Goal: Transaction & Acquisition: Purchase product/service

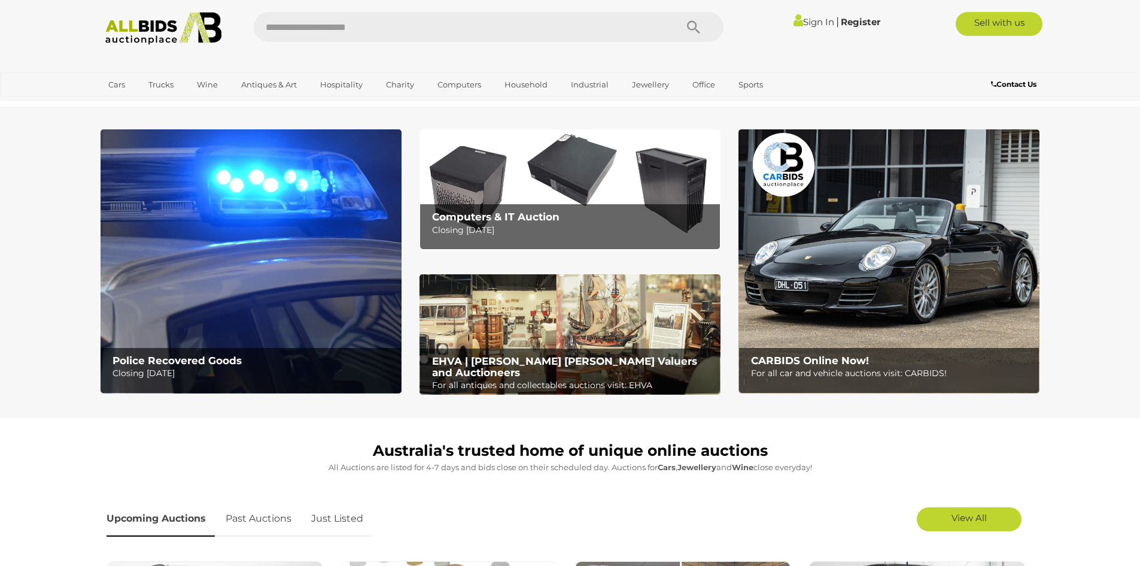
click at [806, 20] on link "Sign In" at bounding box center [814, 21] width 41 height 11
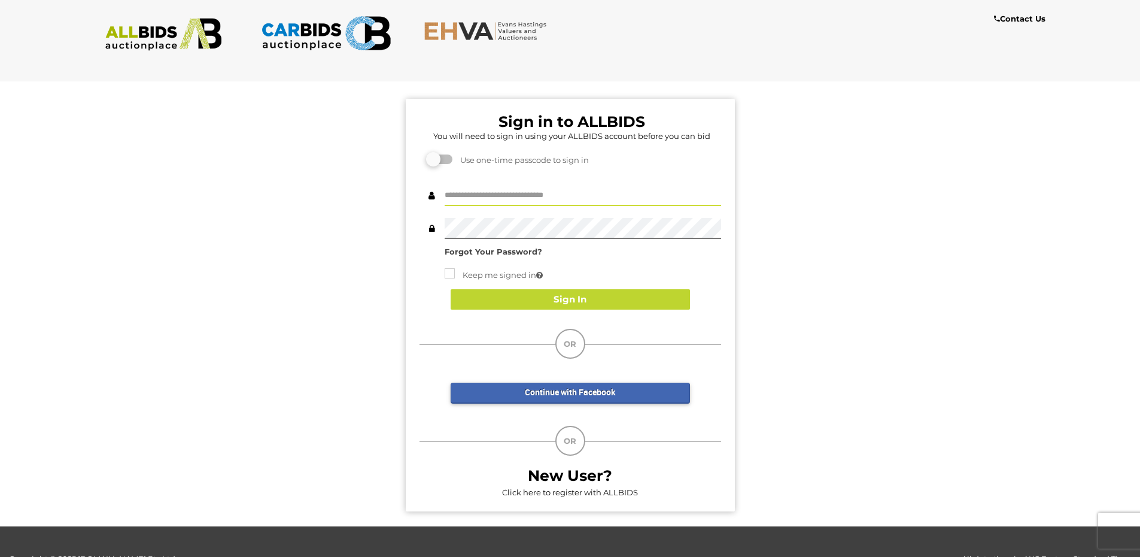
click at [533, 193] on input "text" at bounding box center [583, 195] width 277 height 21
type input "*******"
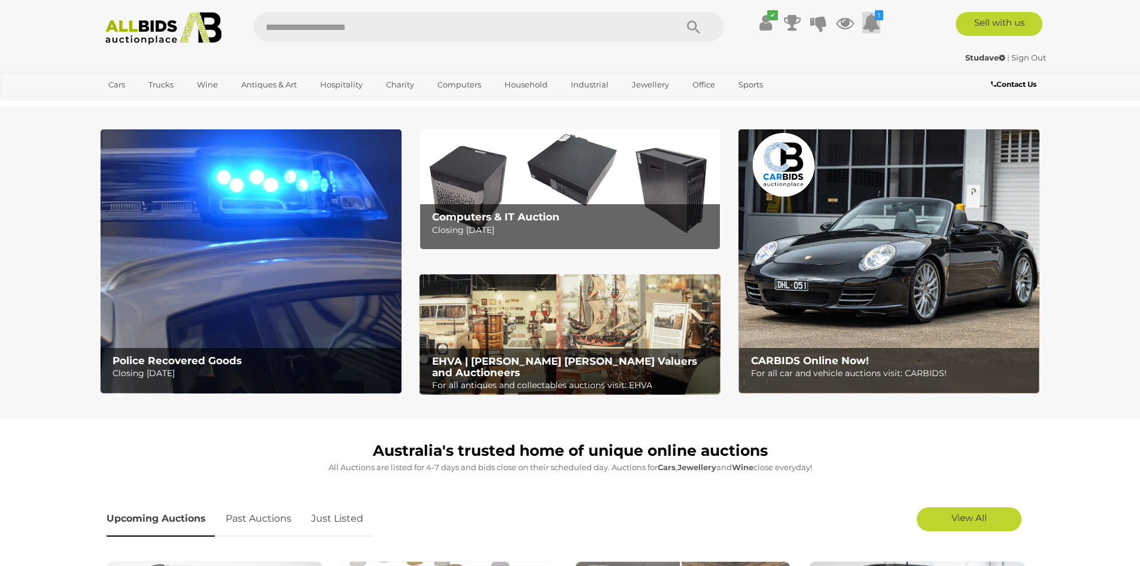
click at [871, 26] on icon at bounding box center [872, 23] width 18 height 22
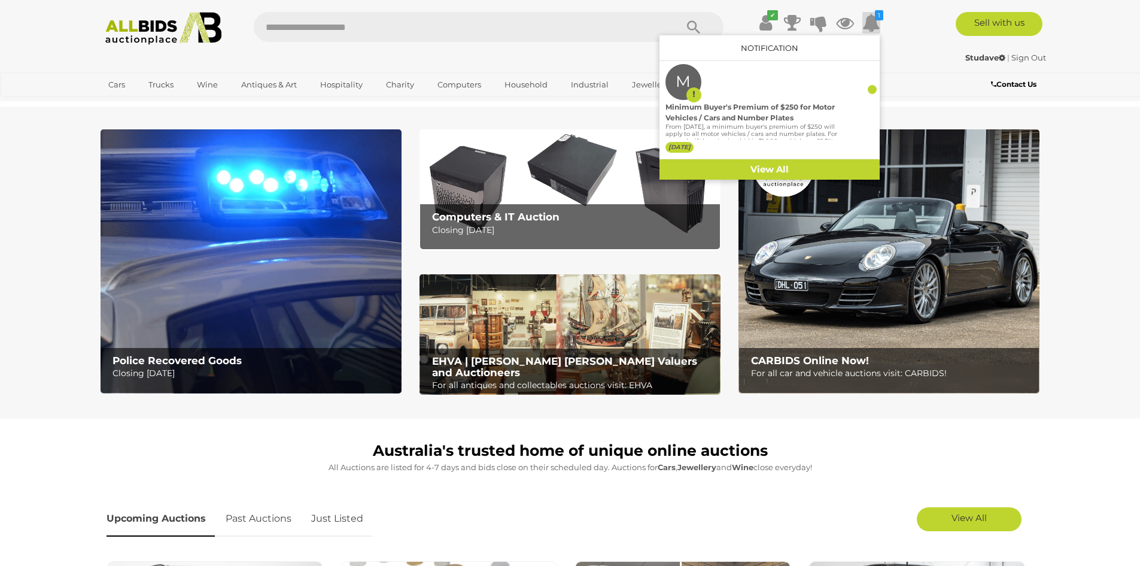
click at [871, 26] on icon at bounding box center [872, 23] width 18 height 22
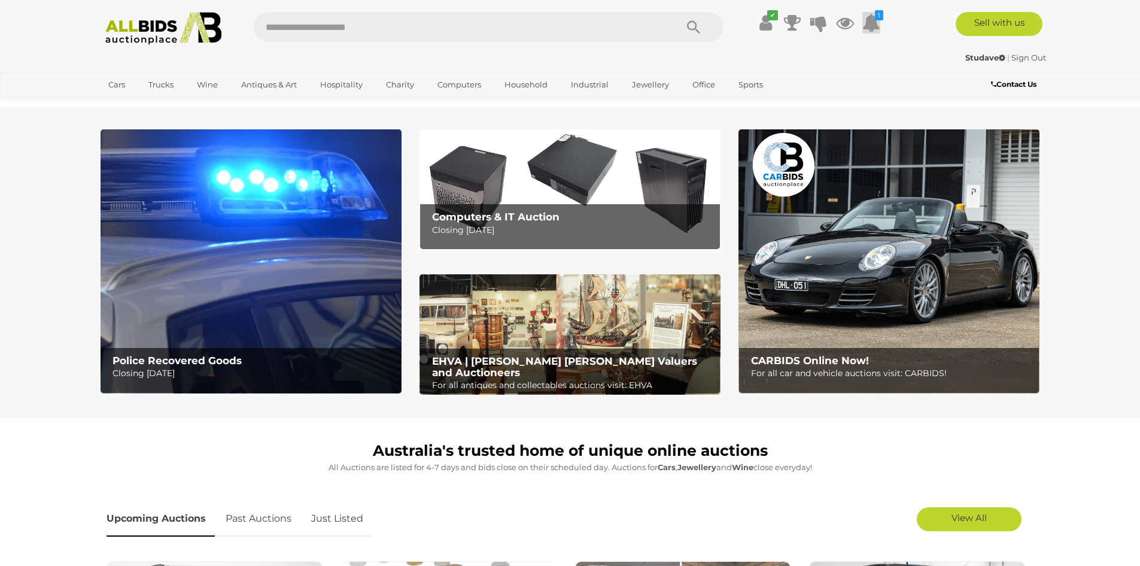
click at [871, 26] on icon at bounding box center [872, 23] width 18 height 22
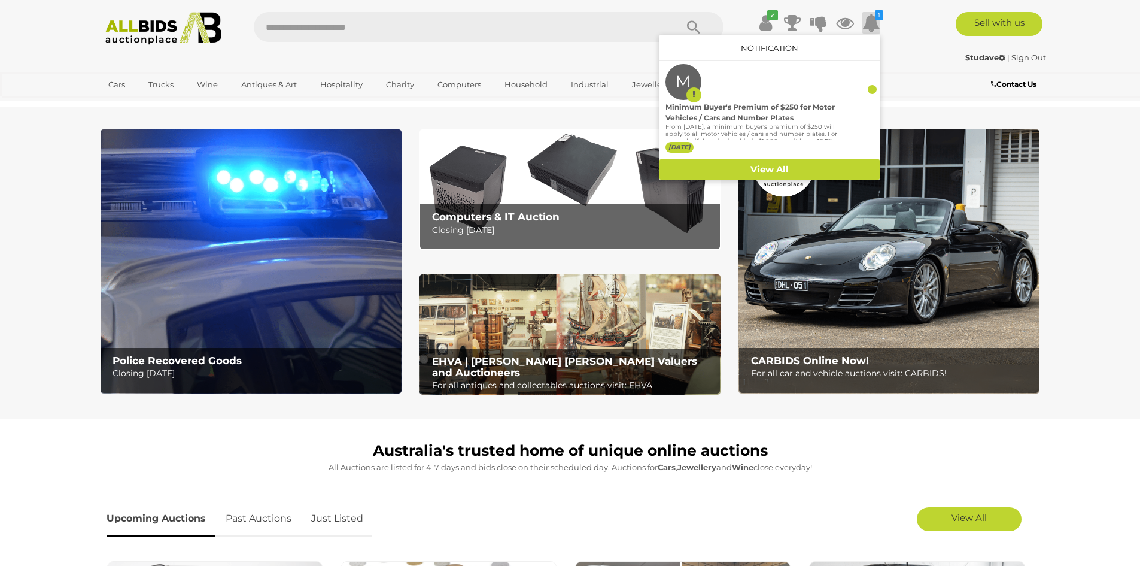
click at [871, 26] on icon at bounding box center [872, 23] width 18 height 22
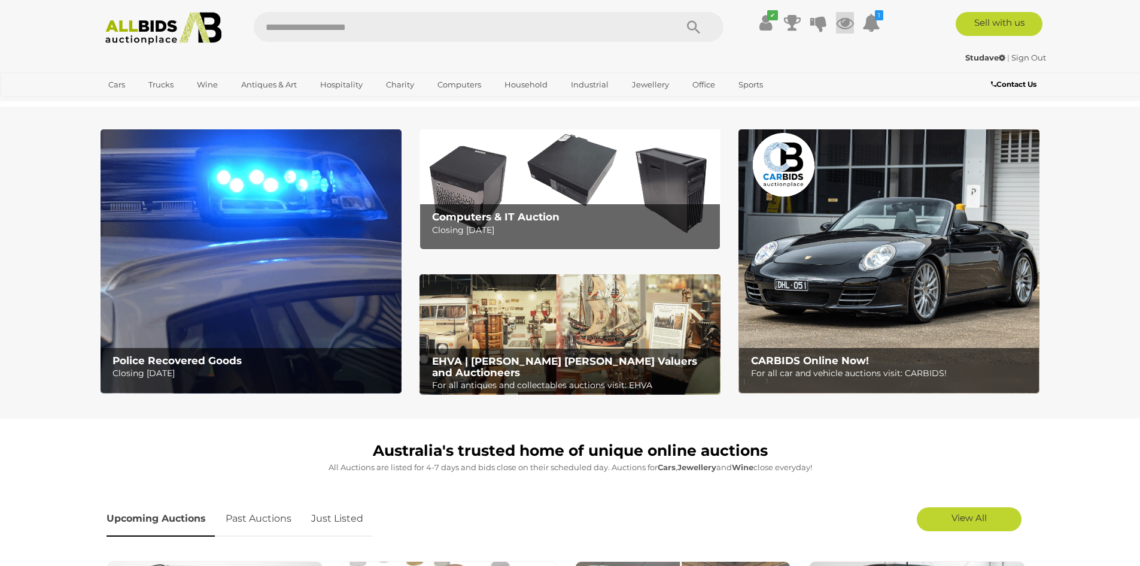
click at [842, 26] on icon at bounding box center [845, 23] width 18 height 22
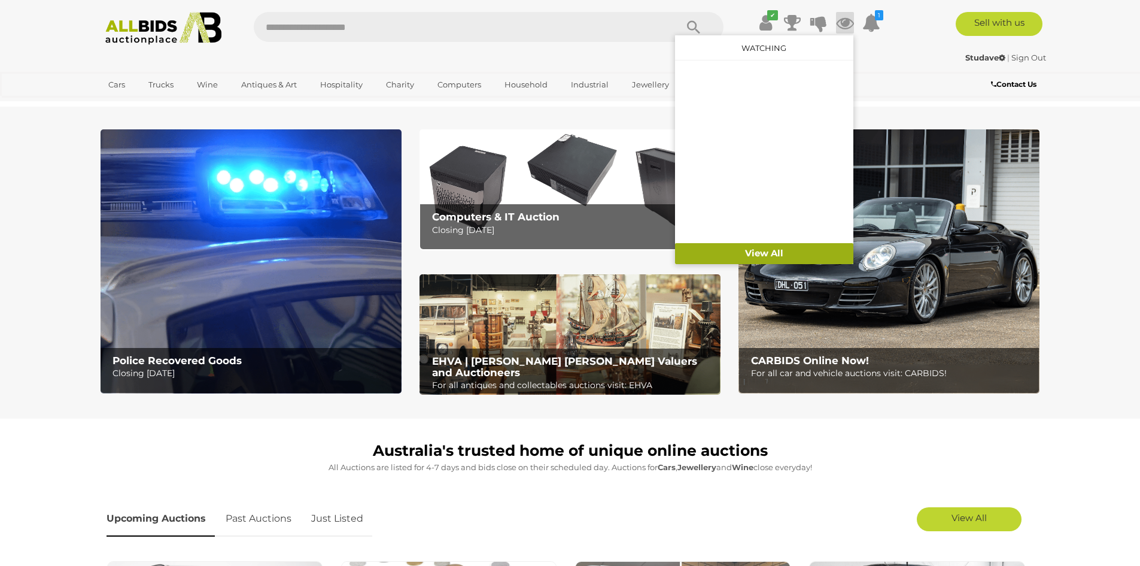
click at [769, 251] on link "View All" at bounding box center [764, 253] width 178 height 21
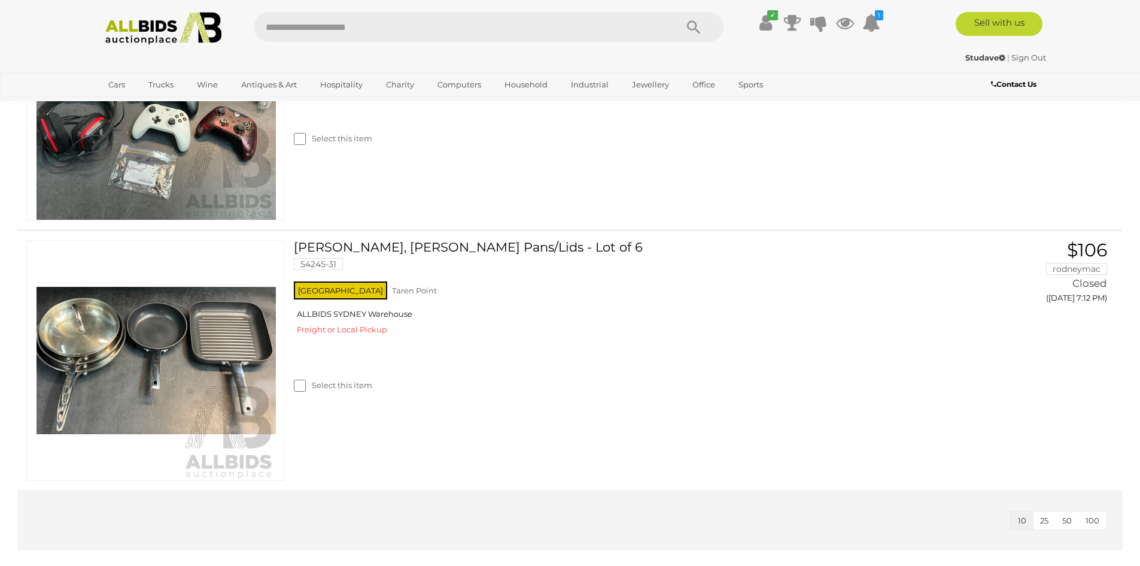
scroll to position [1197, 0]
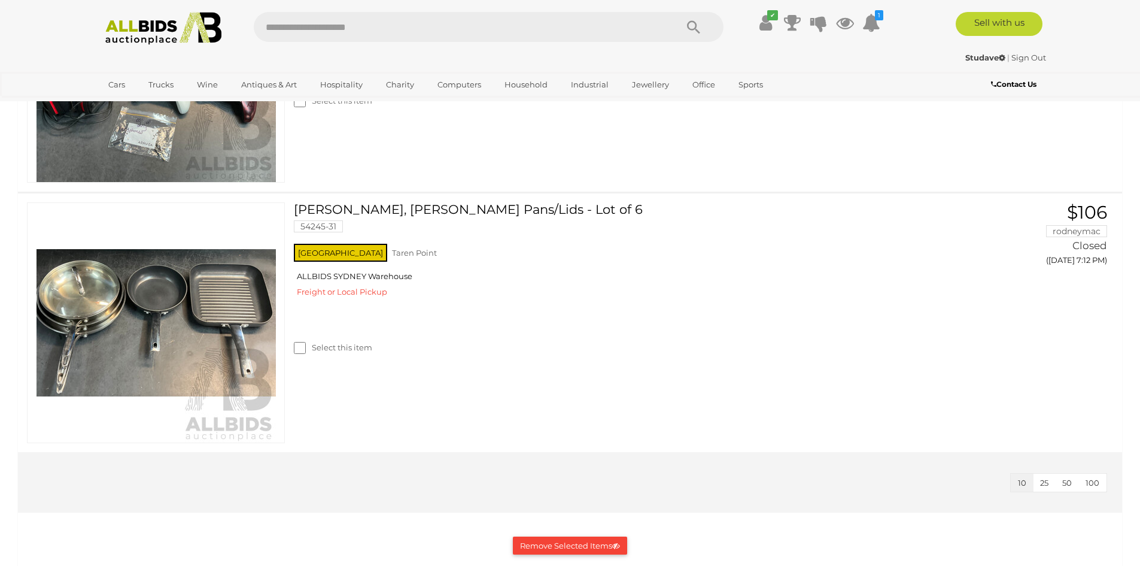
click at [565, 544] on button "Remove Selected Items" at bounding box center [570, 545] width 114 height 19
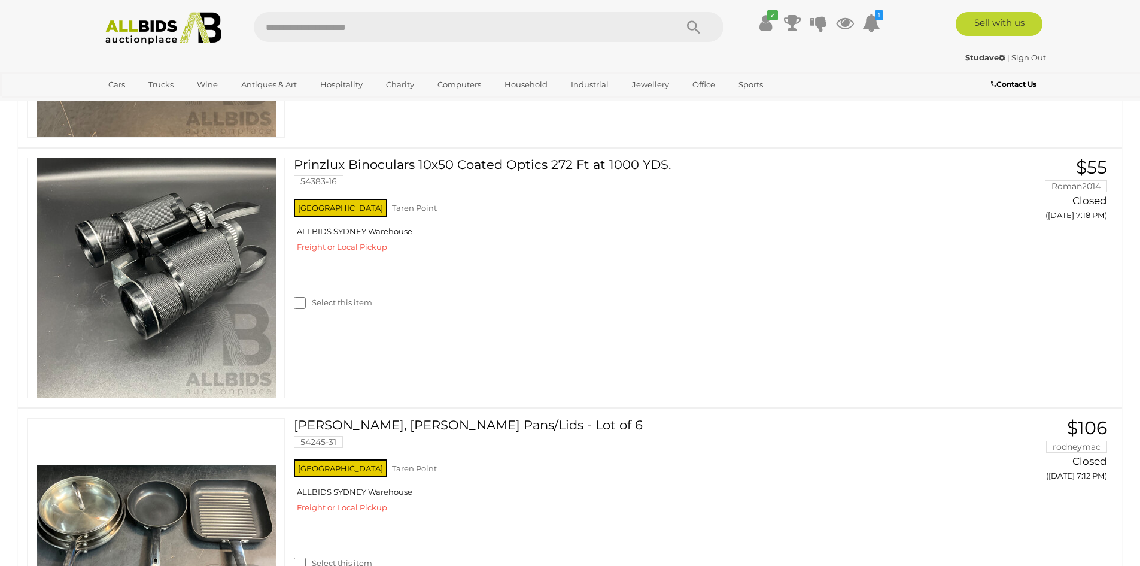
scroll to position [0, 0]
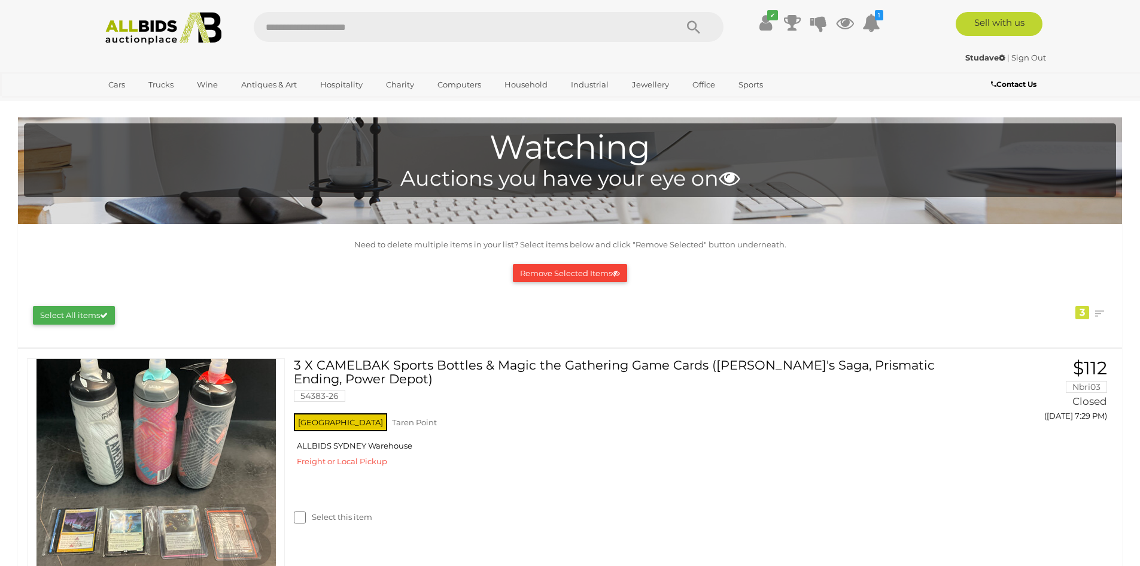
click at [543, 278] on button "Remove Selected Items" at bounding box center [570, 273] width 114 height 19
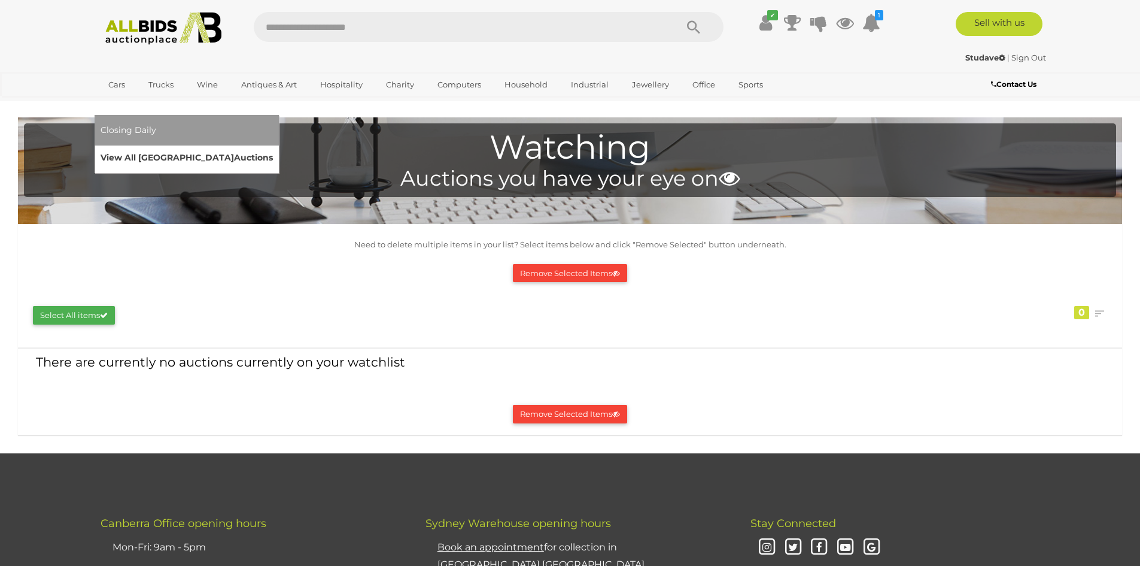
click at [273, 148] on link "View All Sydney Auctions" at bounding box center [187, 157] width 172 height 19
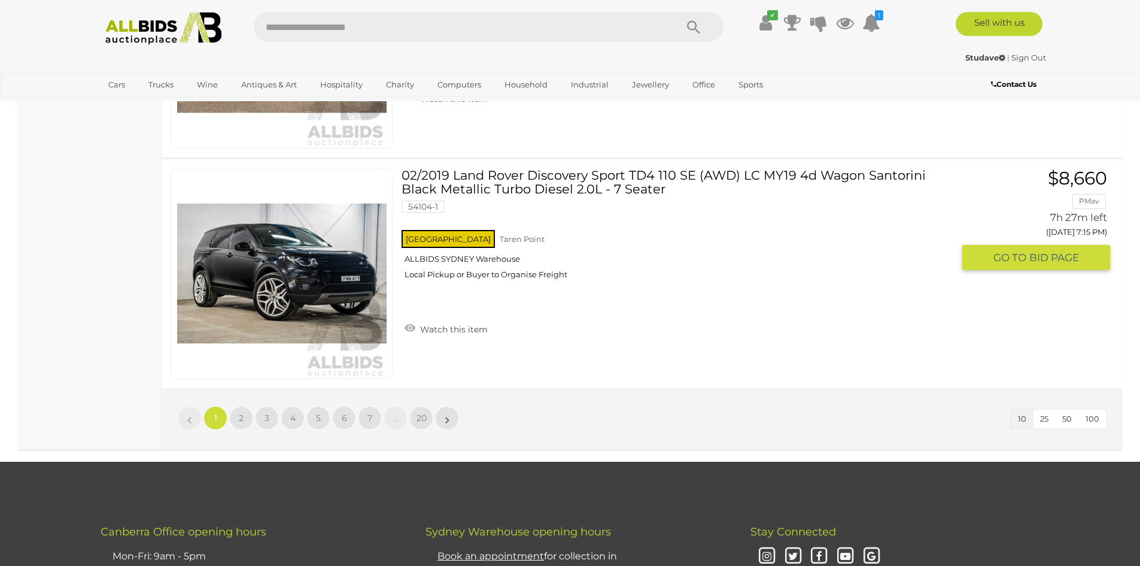
scroll to position [2215, 0]
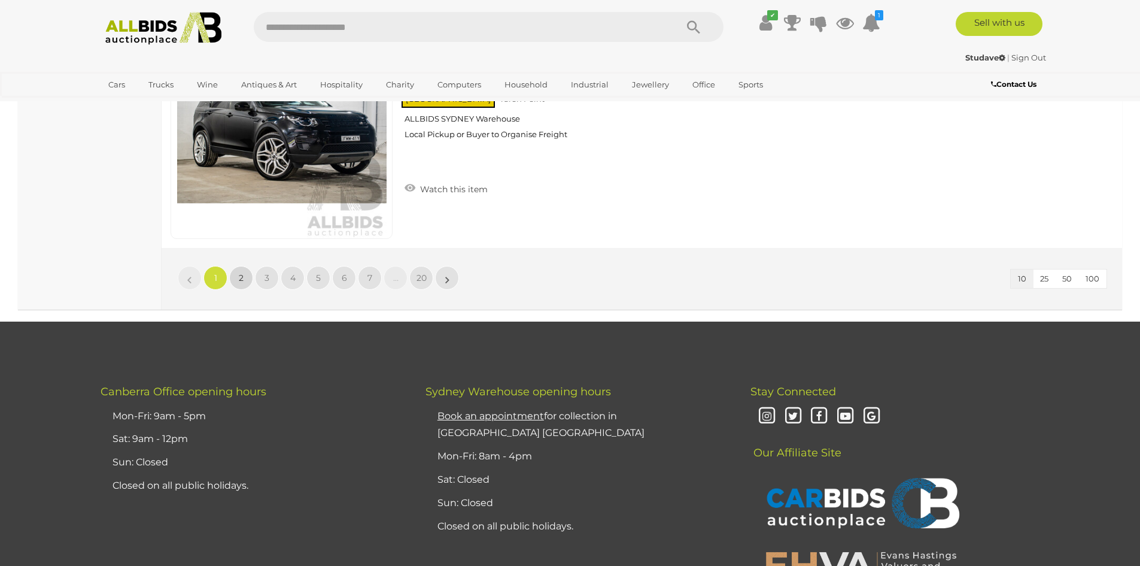
click at [243, 278] on span "2" at bounding box center [241, 277] width 5 height 11
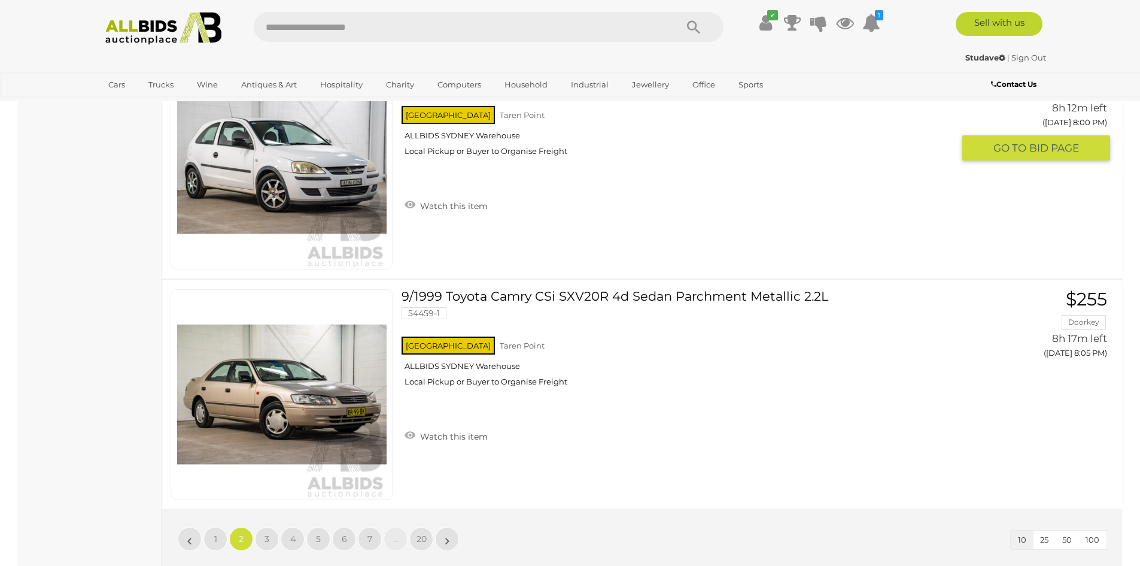
scroll to position [2193, 0]
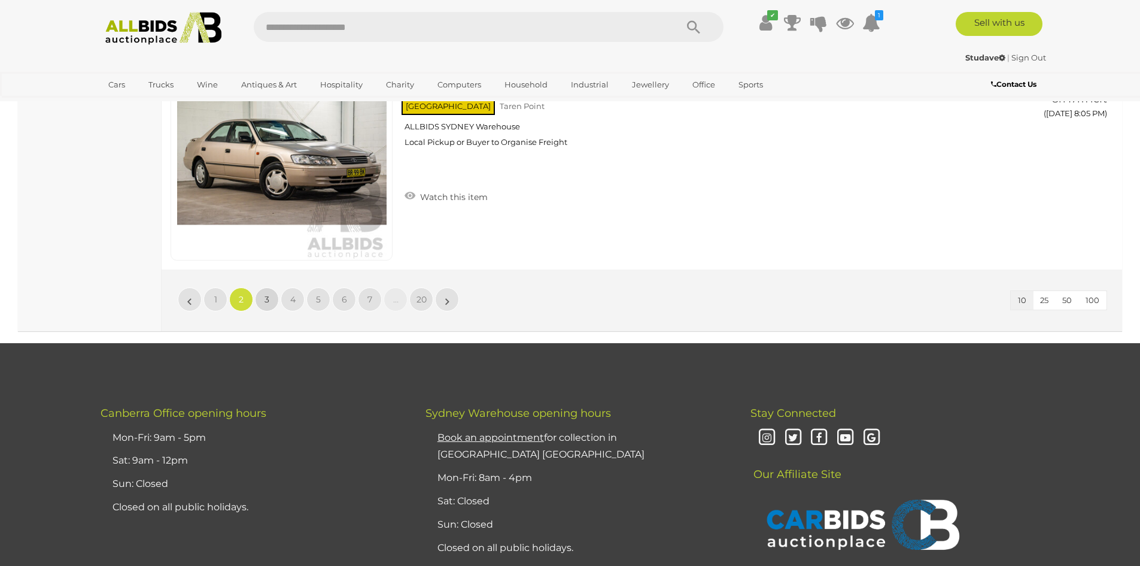
click at [269, 301] on link "3" at bounding box center [267, 299] width 24 height 24
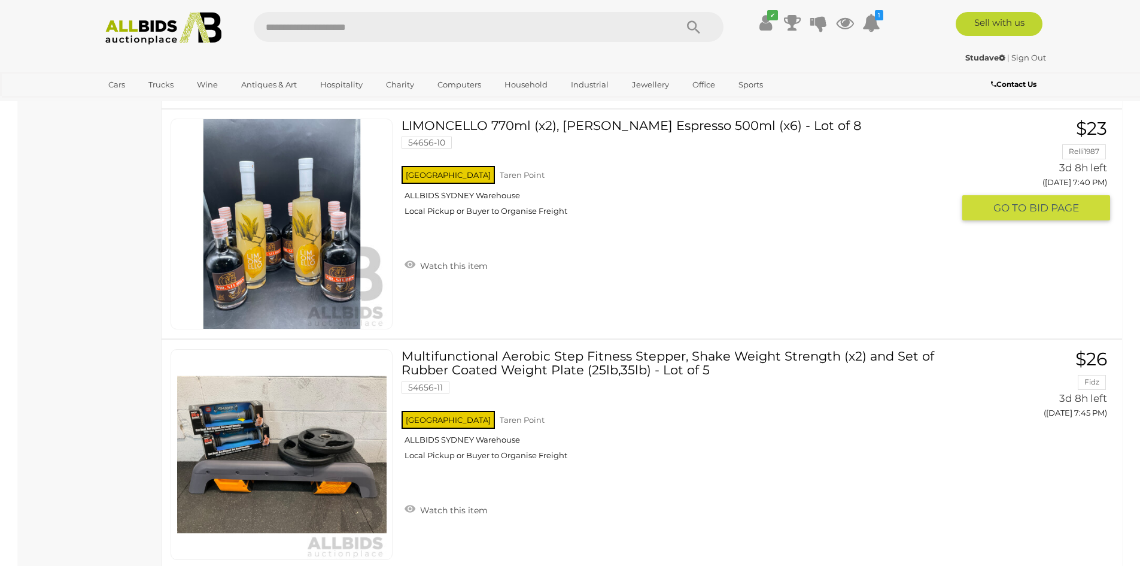
scroll to position [2134, 0]
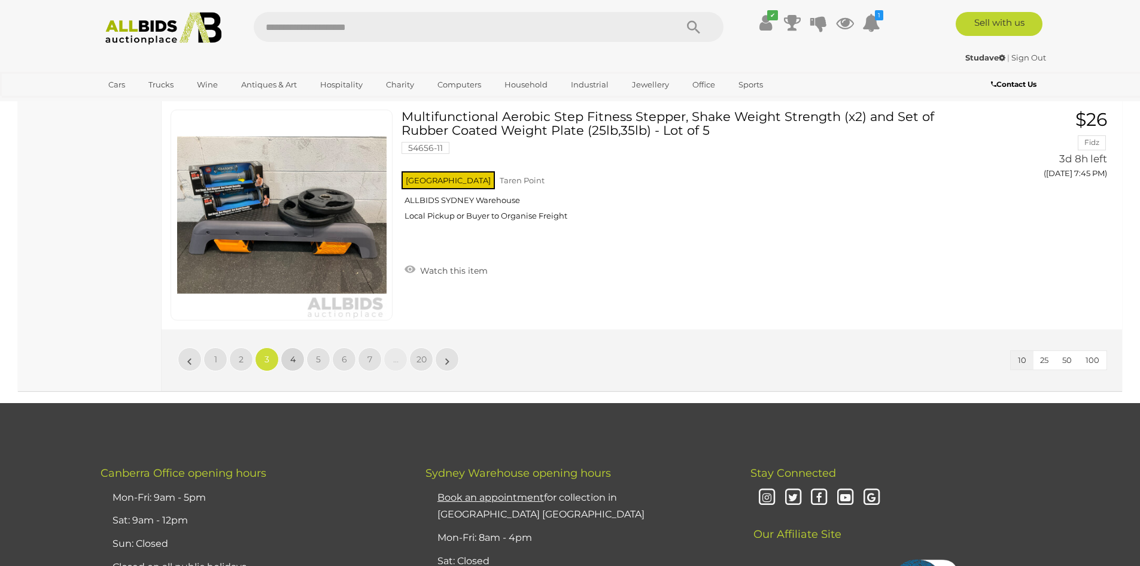
click at [290, 362] on span "4" at bounding box center [292, 359] width 5 height 11
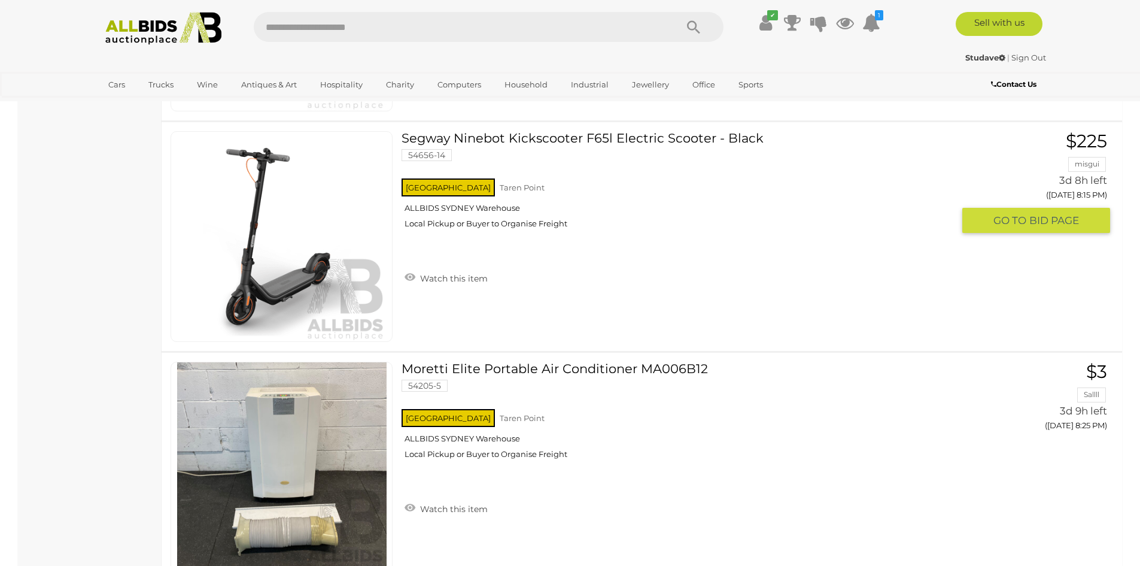
scroll to position [1295, 0]
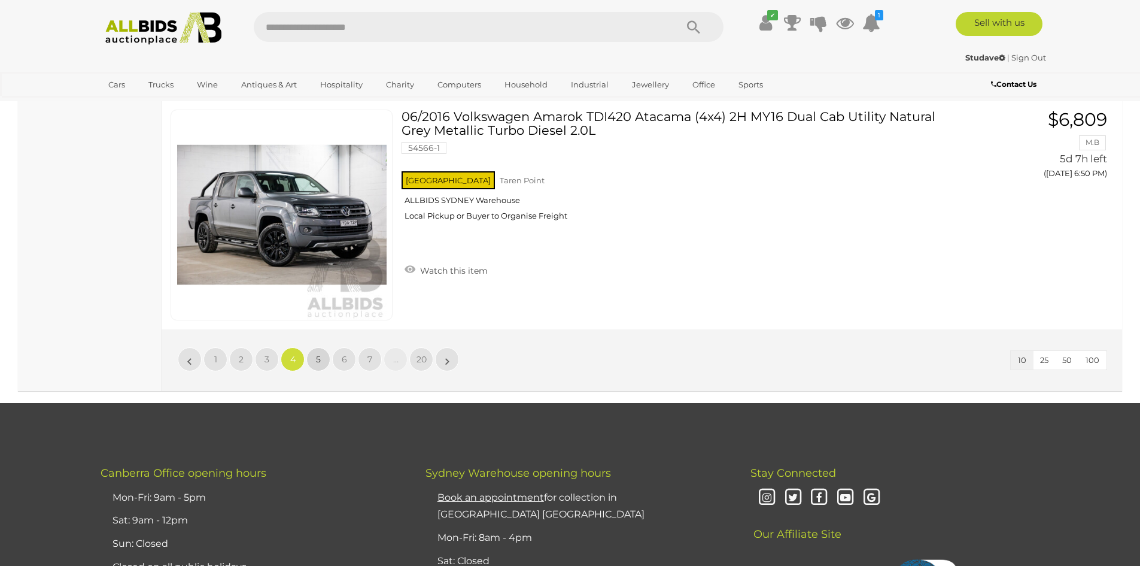
click at [317, 366] on link "5" at bounding box center [319, 359] width 24 height 24
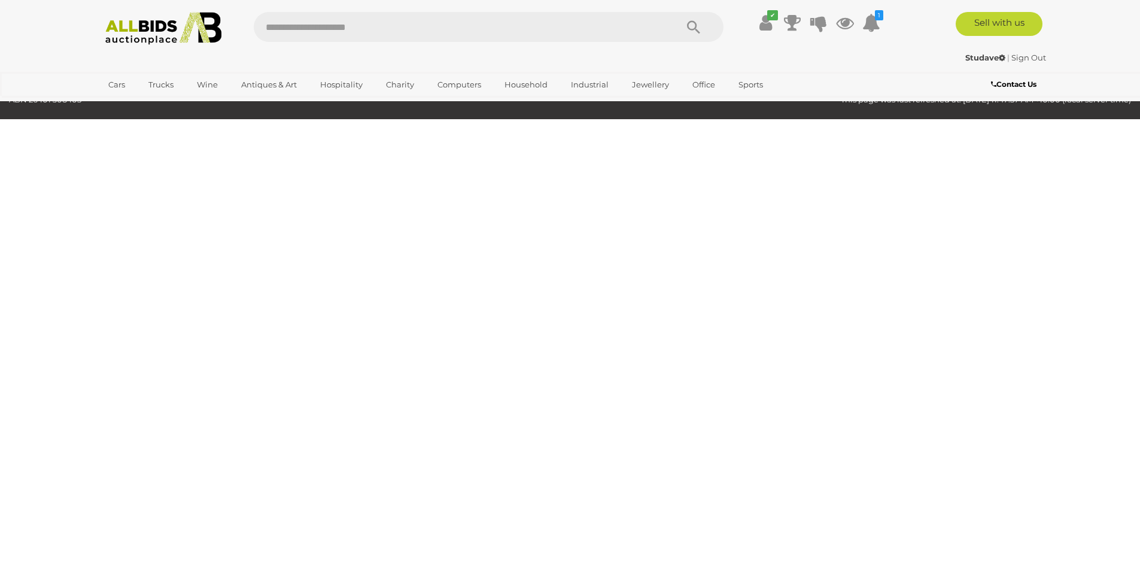
scroll to position [38, 0]
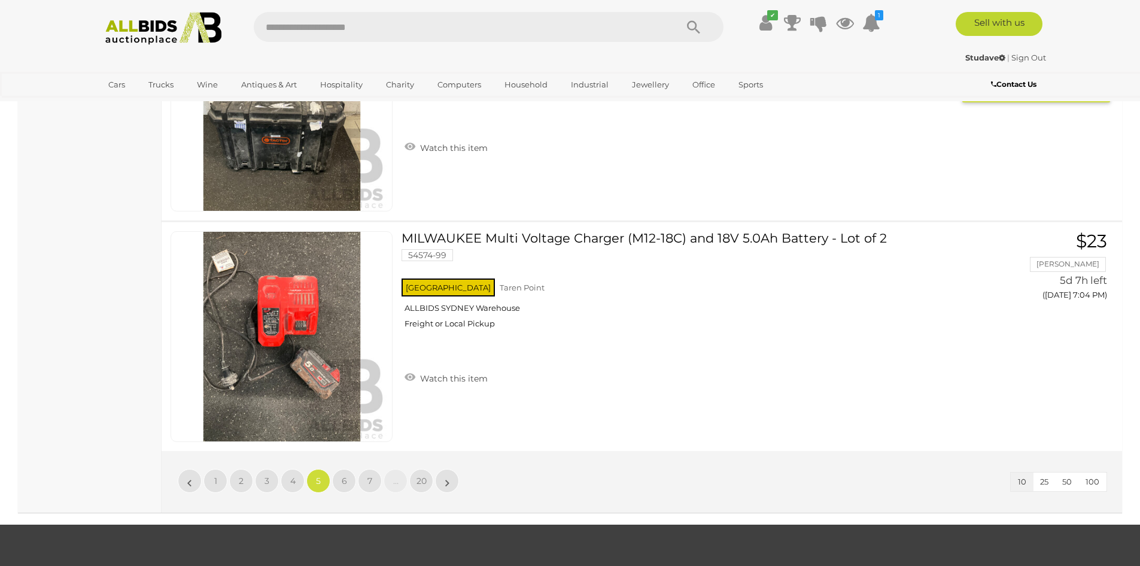
scroll to position [2014, 0]
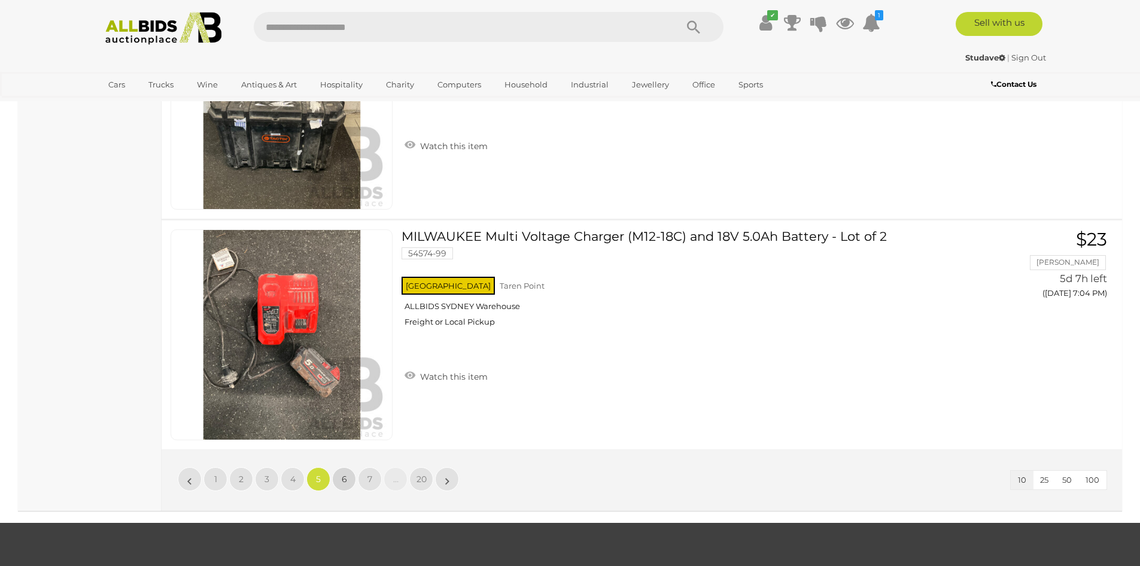
click at [346, 481] on span "6" at bounding box center [344, 479] width 5 height 11
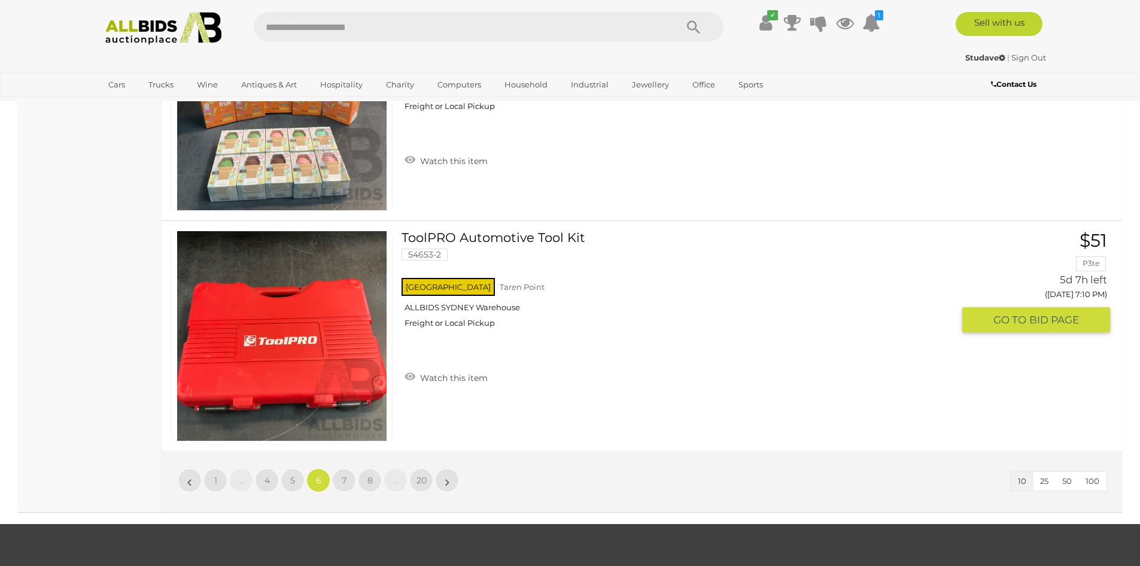
scroll to position [2014, 0]
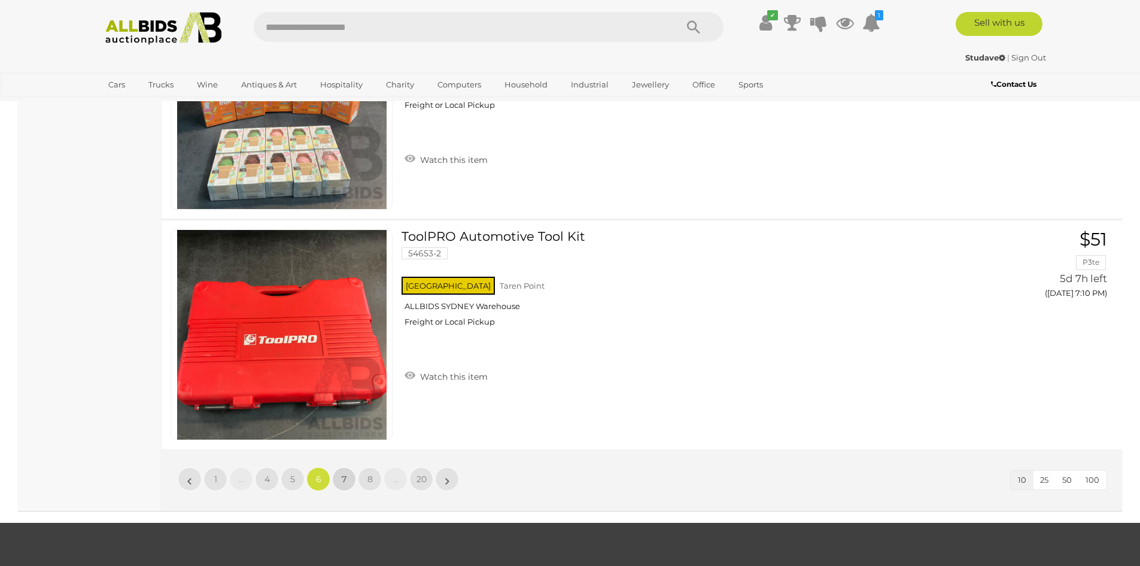
click at [342, 482] on span "7" at bounding box center [344, 479] width 5 height 11
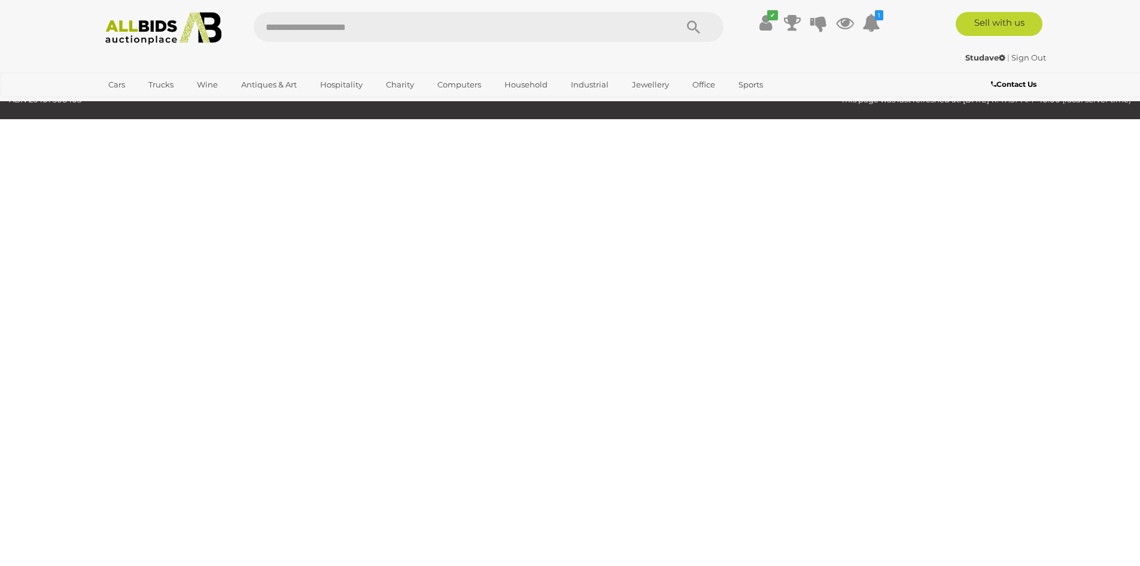
scroll to position [38, 0]
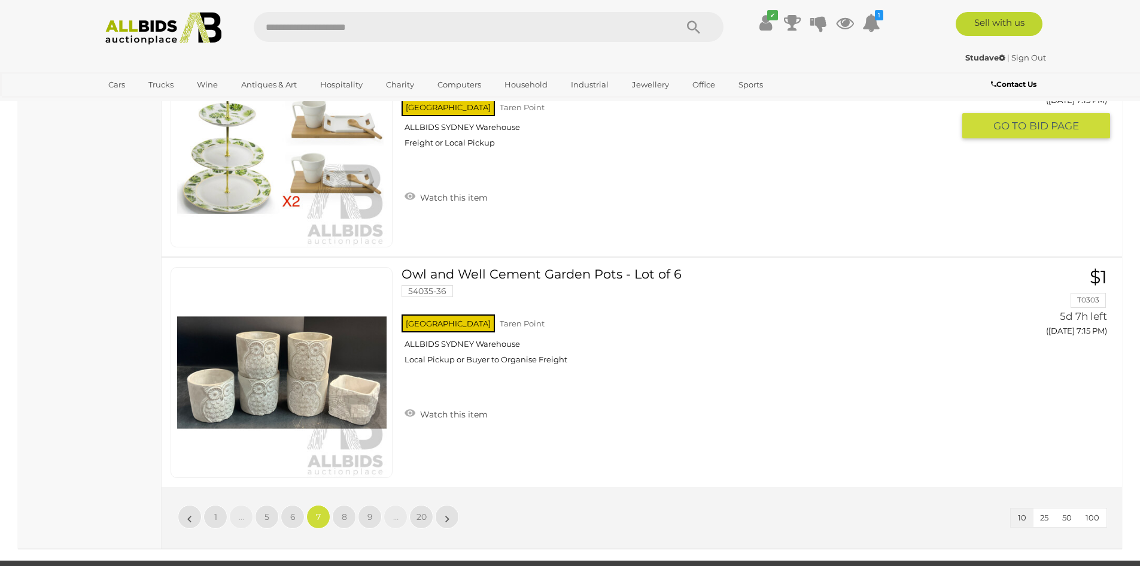
scroll to position [2014, 0]
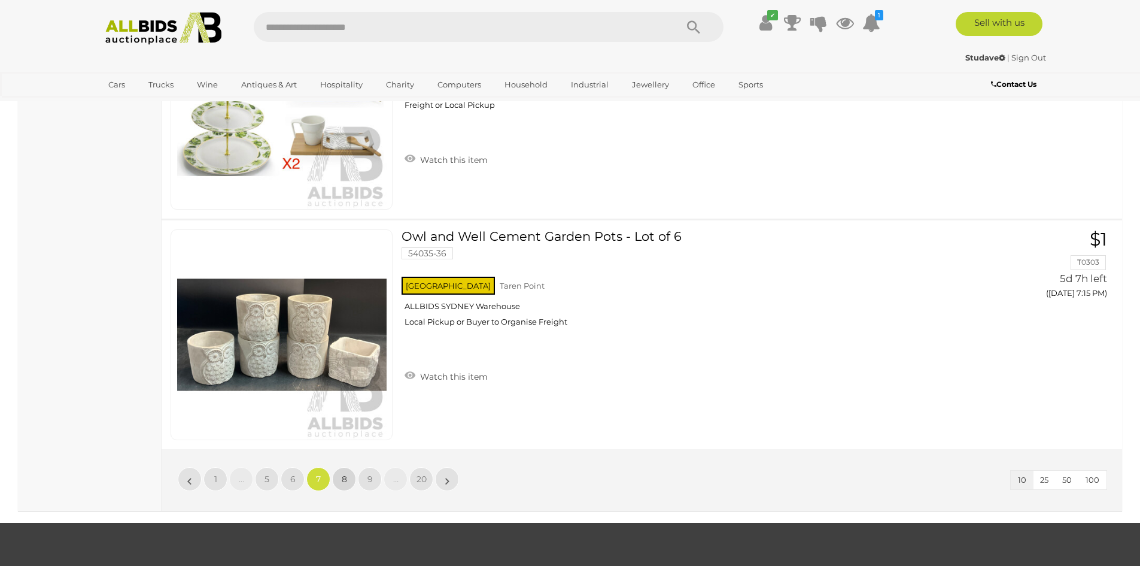
click at [346, 477] on span "8" at bounding box center [344, 479] width 5 height 11
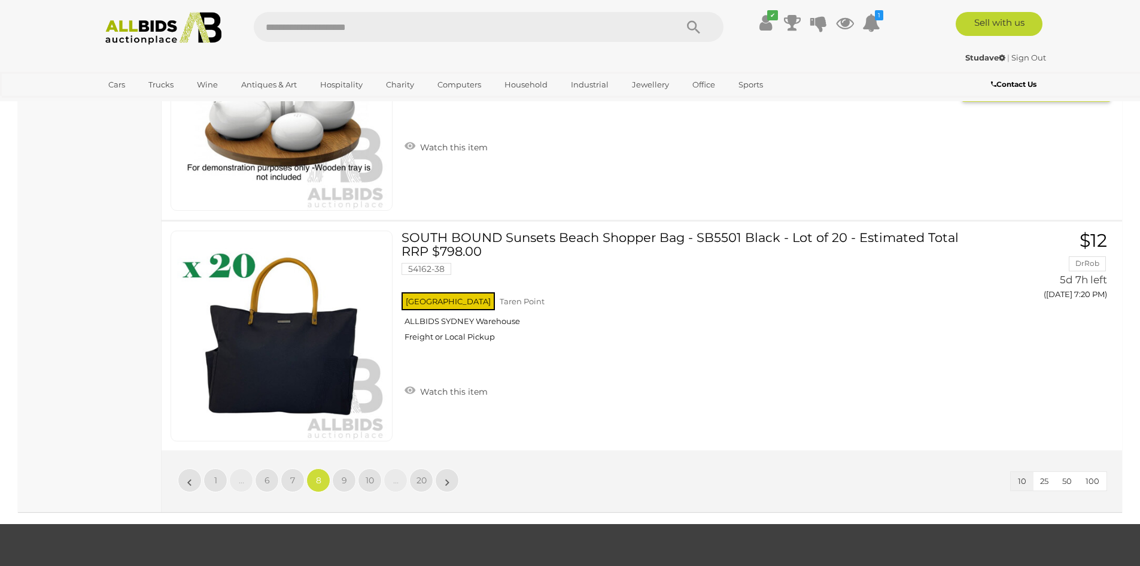
scroll to position [2014, 0]
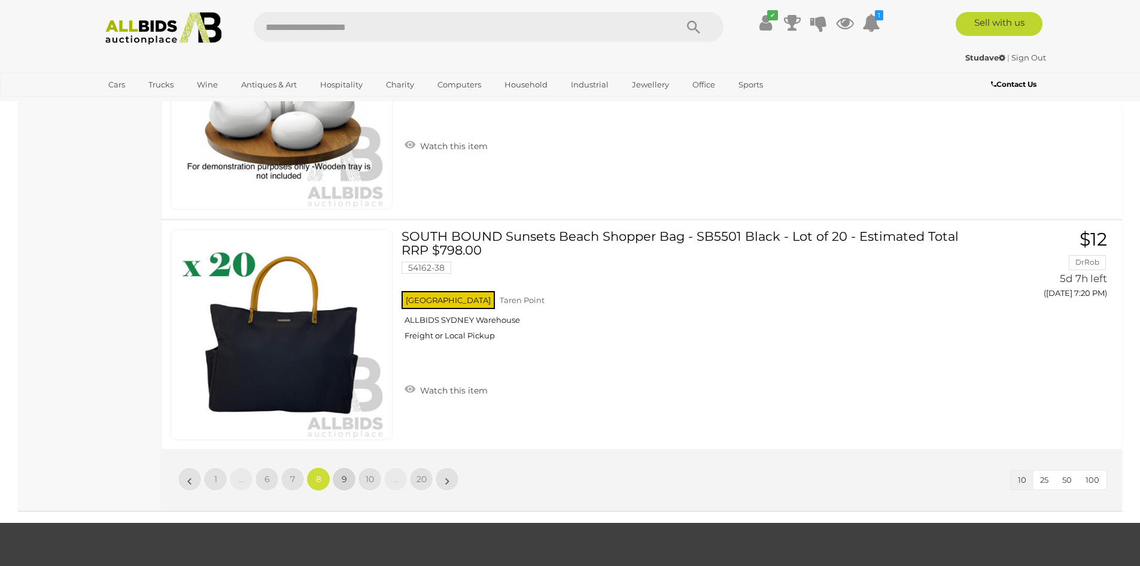
click at [342, 481] on span "9" at bounding box center [344, 479] width 5 height 11
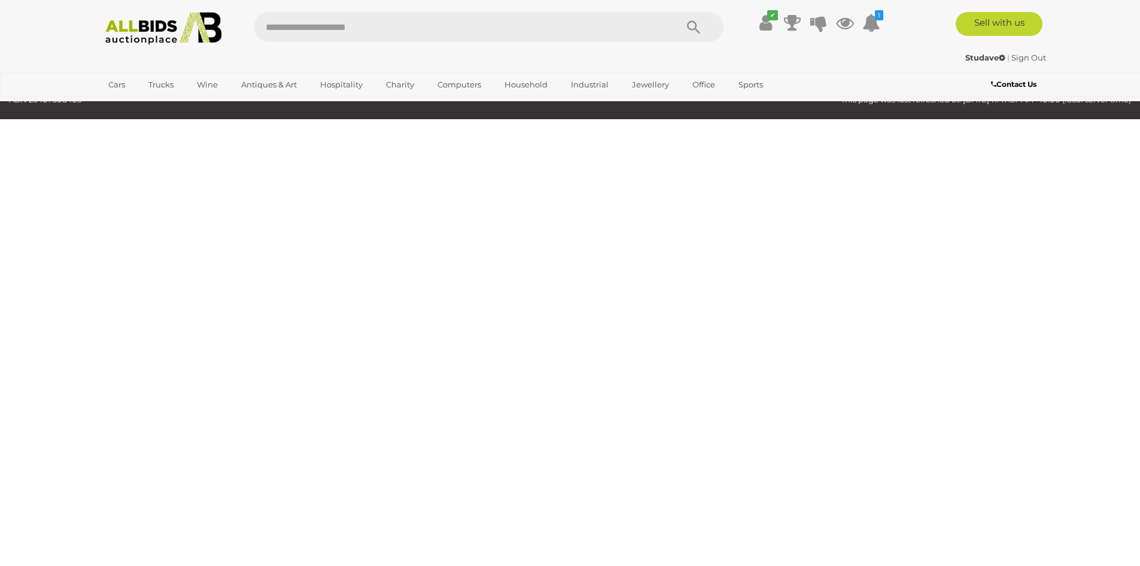
scroll to position [38, 0]
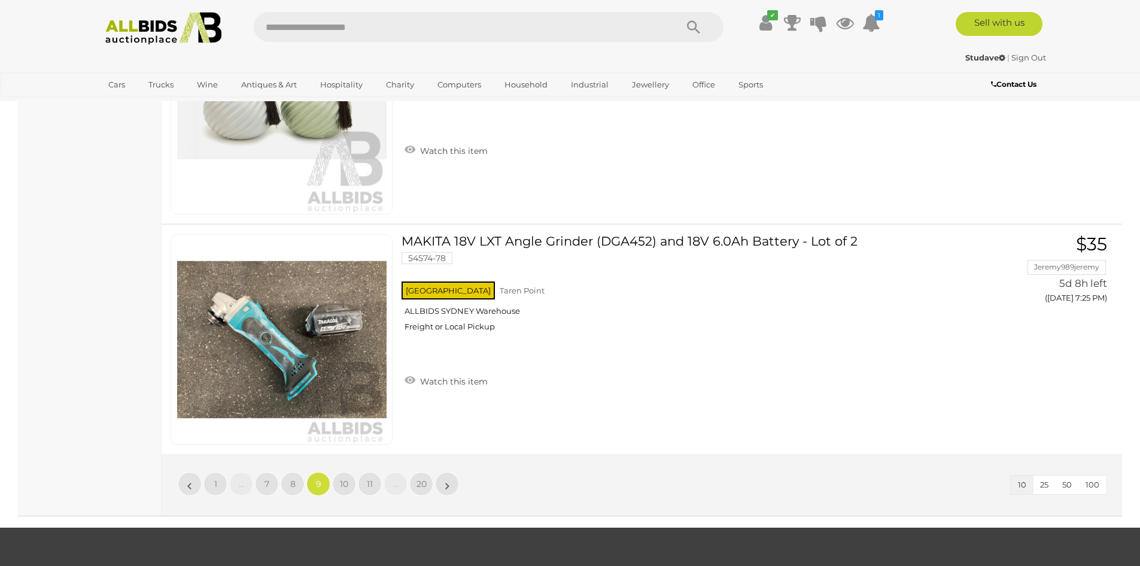
scroll to position [2014, 0]
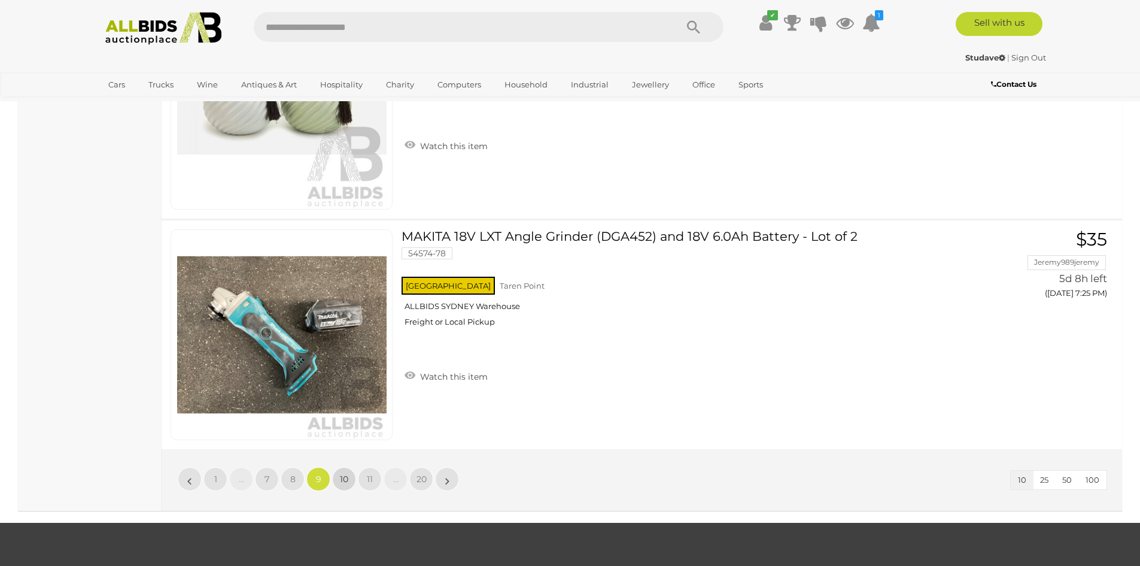
click at [342, 480] on span "10" at bounding box center [344, 479] width 8 height 11
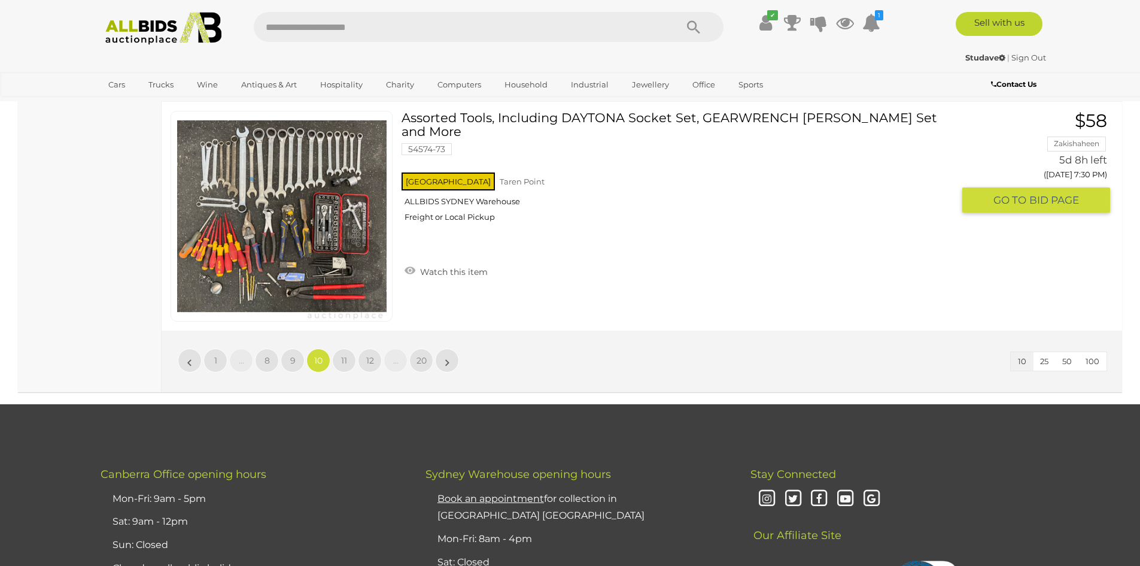
scroll to position [2134, 0]
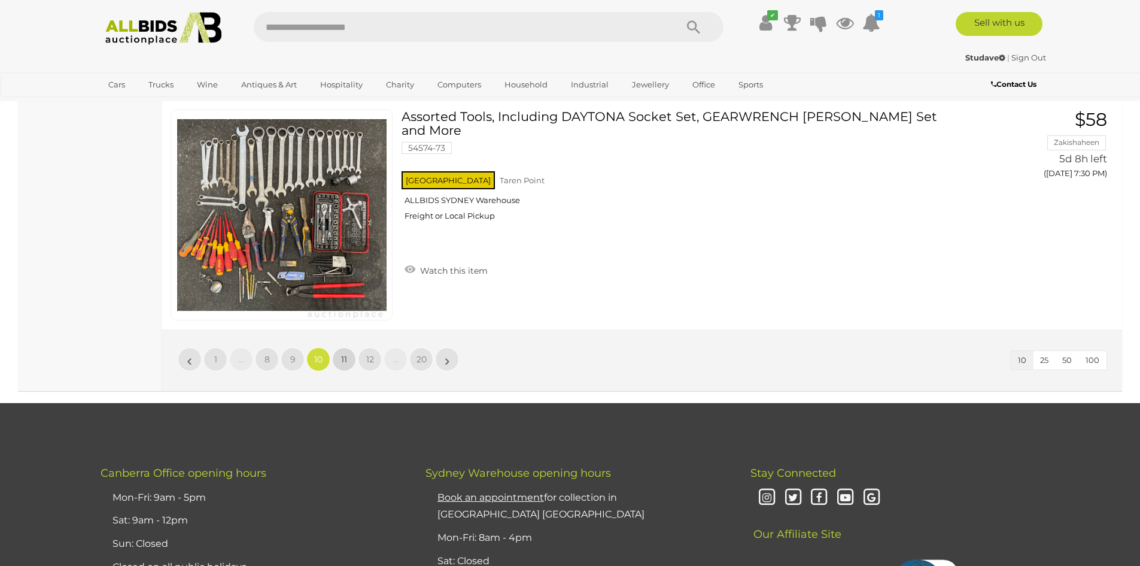
click at [344, 363] on span "11" at bounding box center [344, 359] width 6 height 11
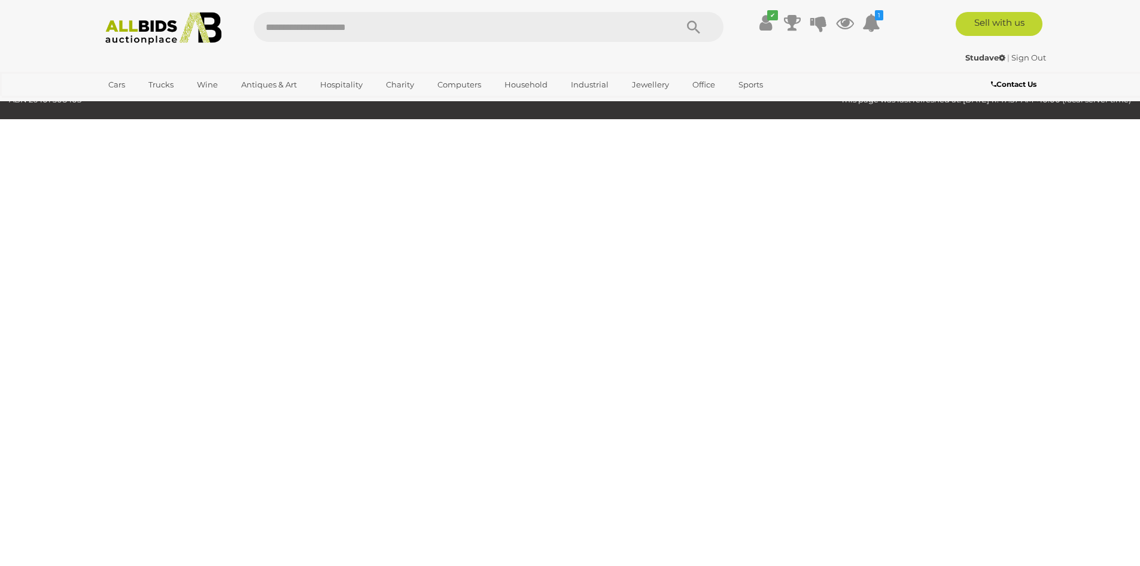
scroll to position [38, 0]
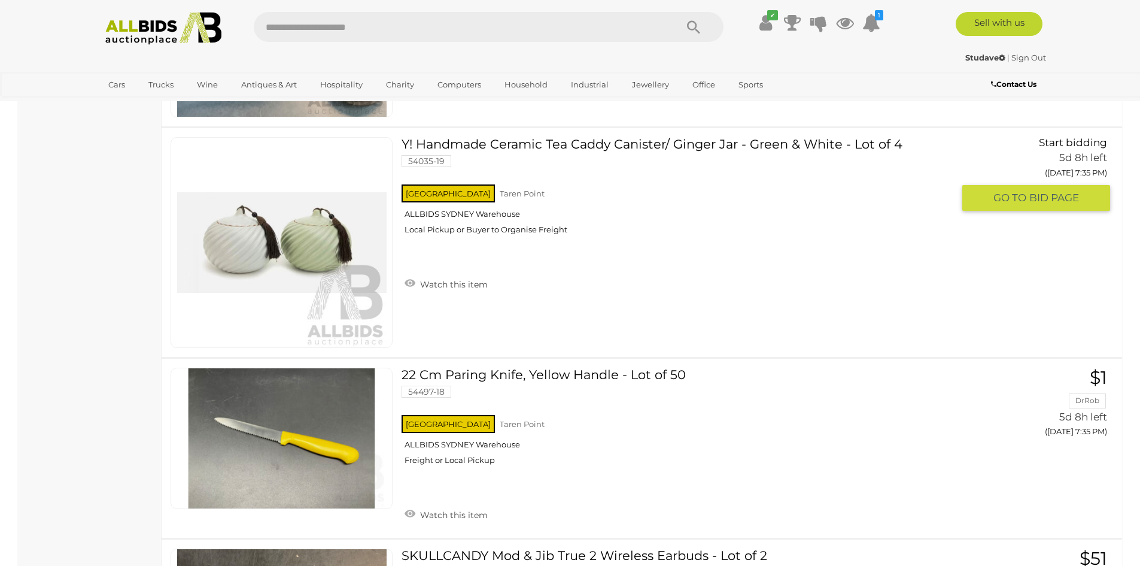
scroll to position [1317, 0]
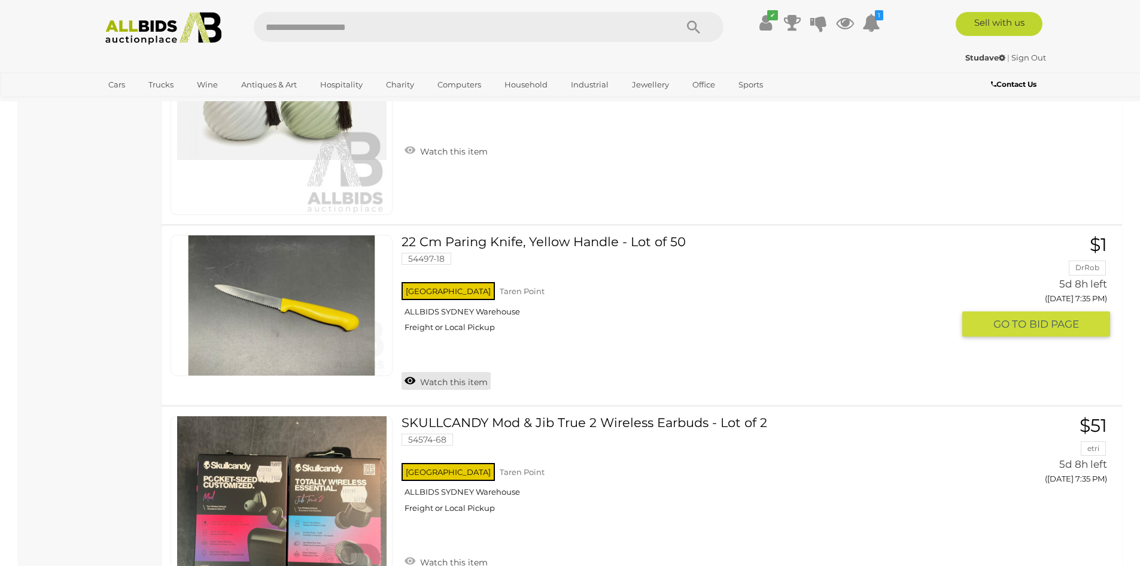
click at [471, 383] on link "Watch this item" at bounding box center [446, 381] width 89 height 18
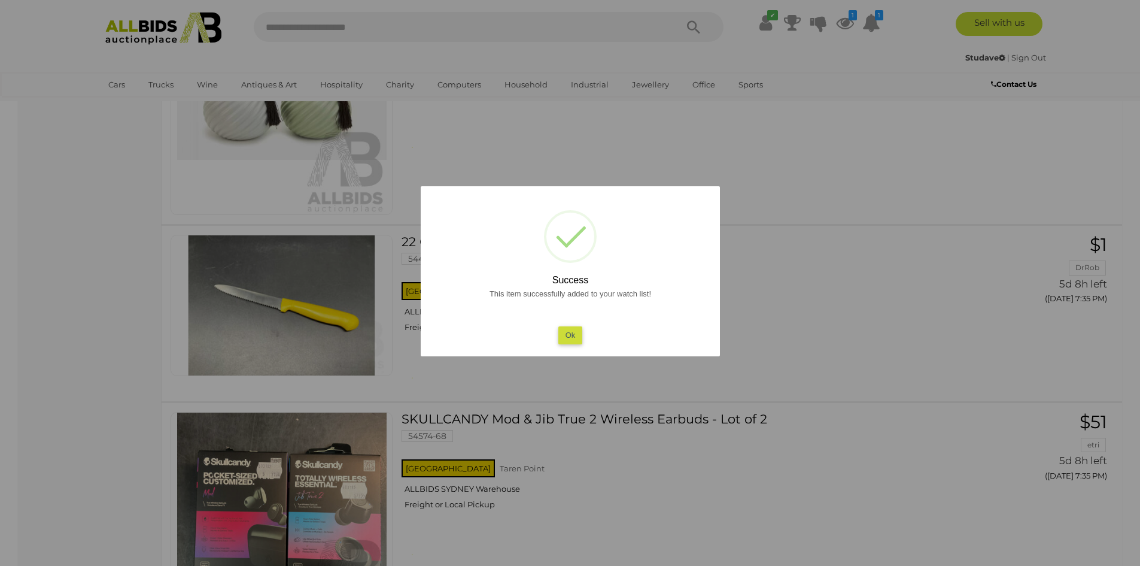
click at [575, 334] on button "Ok" at bounding box center [570, 334] width 25 height 17
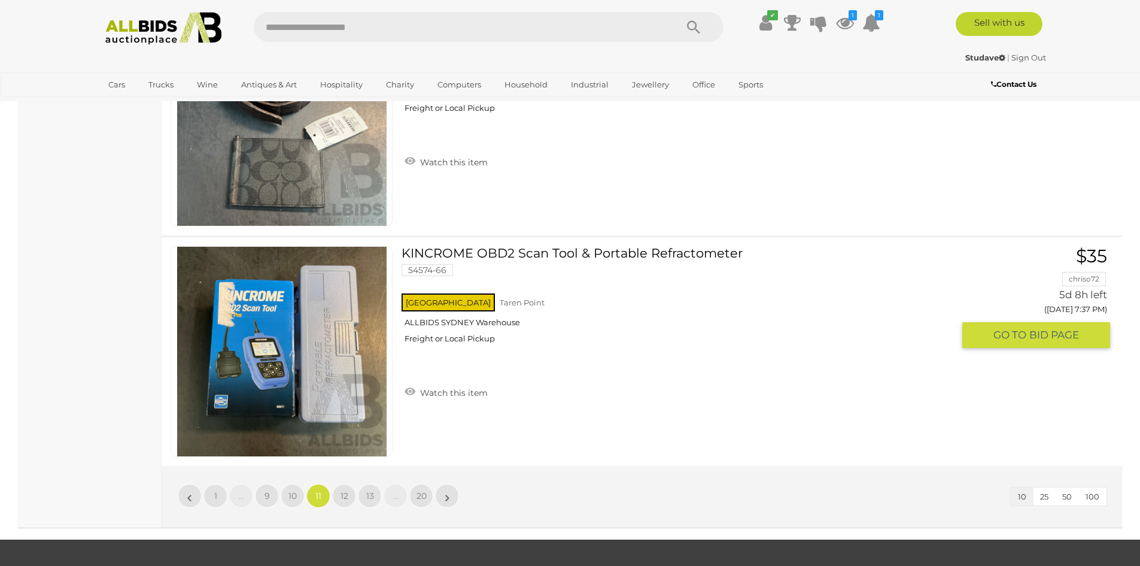
scroll to position [2095, 0]
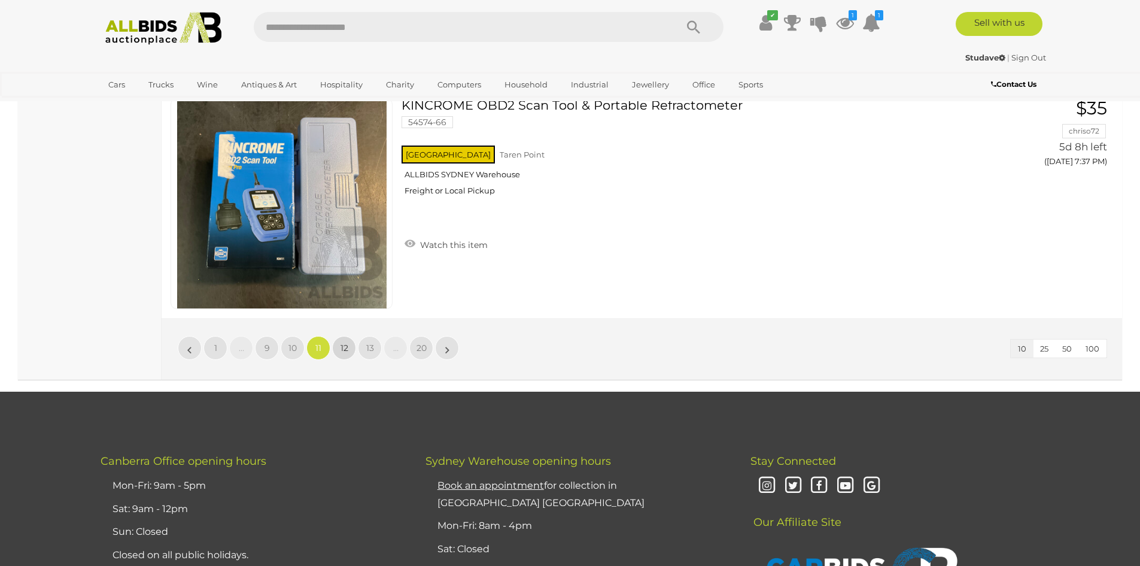
click at [348, 353] on span "12" at bounding box center [345, 347] width 8 height 11
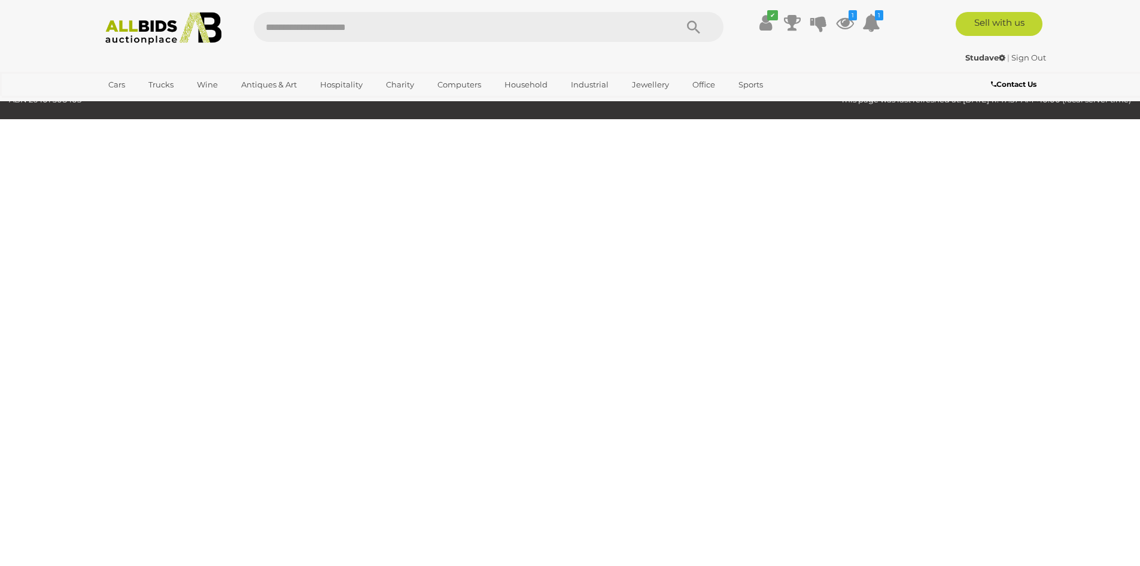
scroll to position [38, 0]
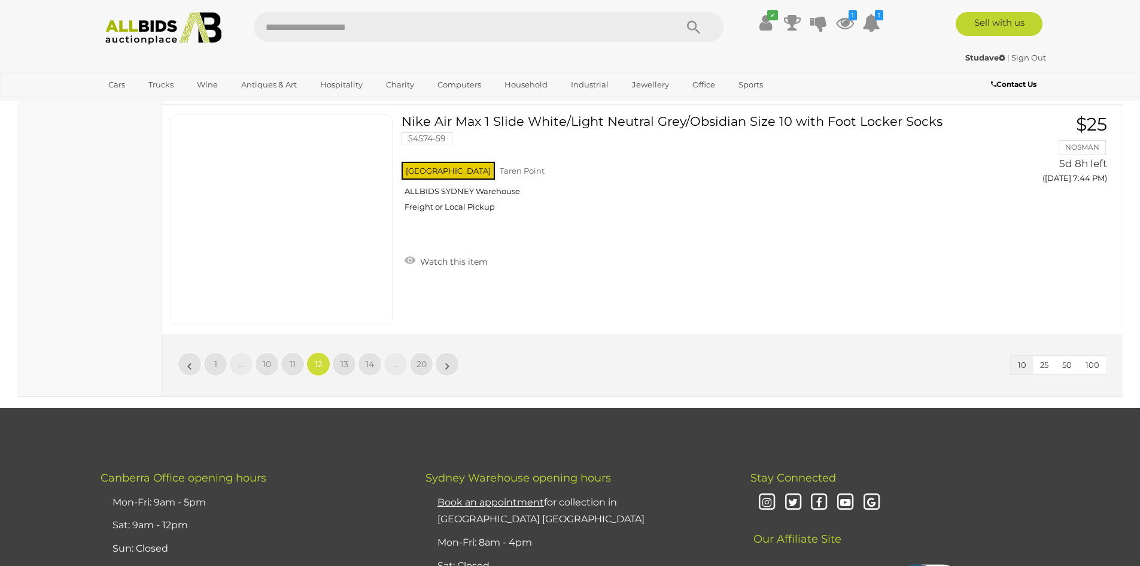
scroll to position [2134, 0]
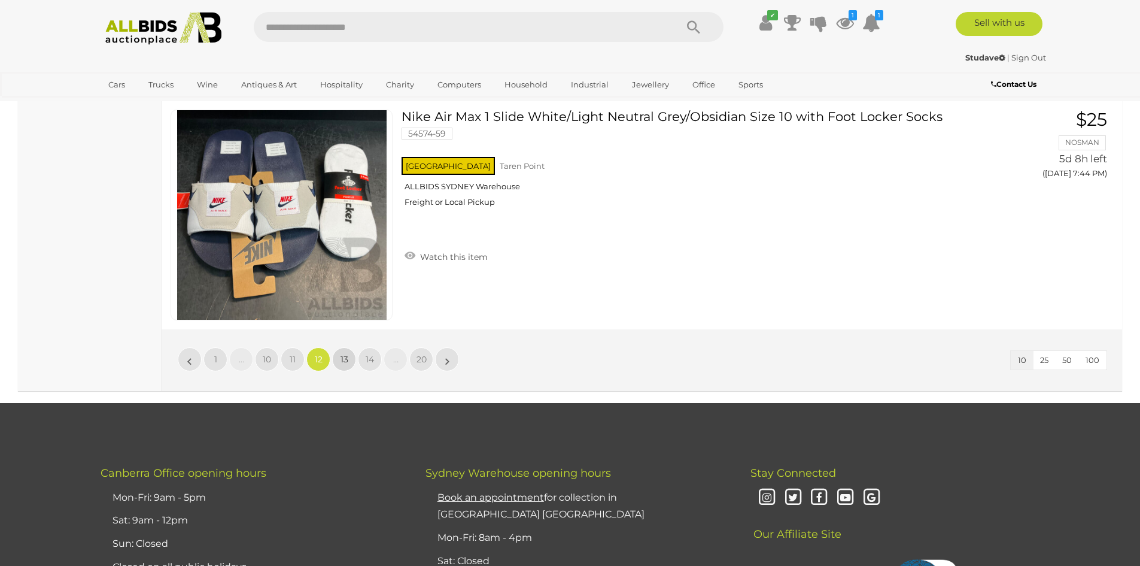
click at [345, 362] on span "13" at bounding box center [345, 359] width 8 height 11
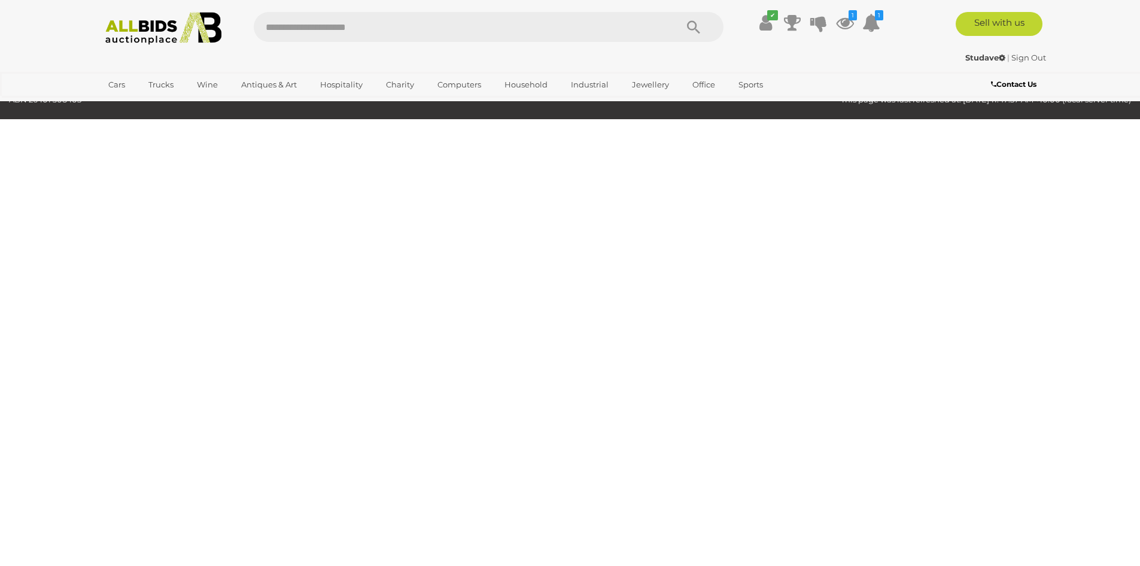
scroll to position [38, 0]
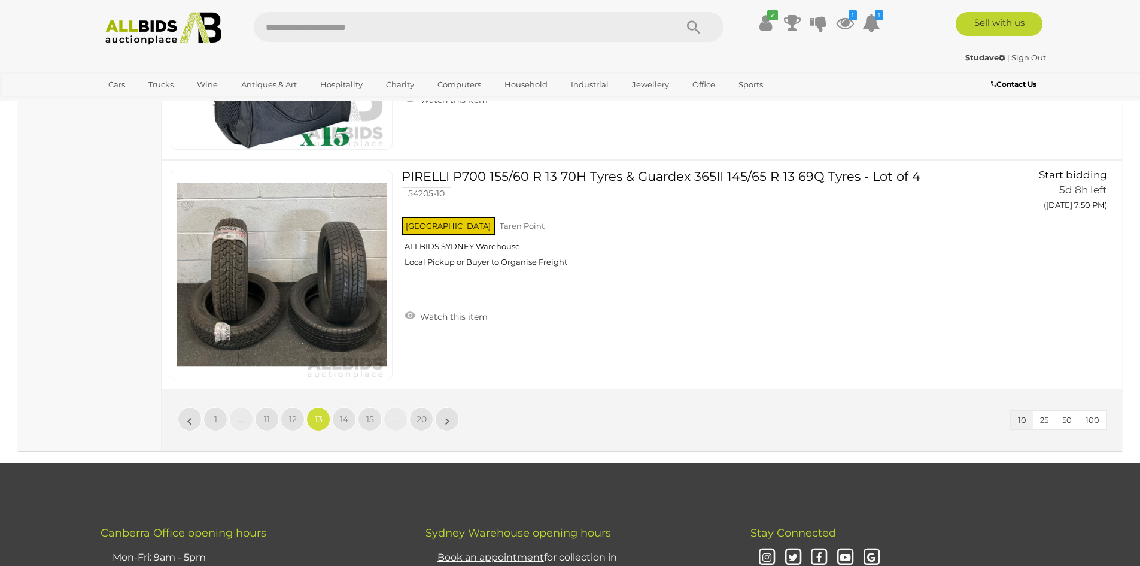
scroll to position [2193, 0]
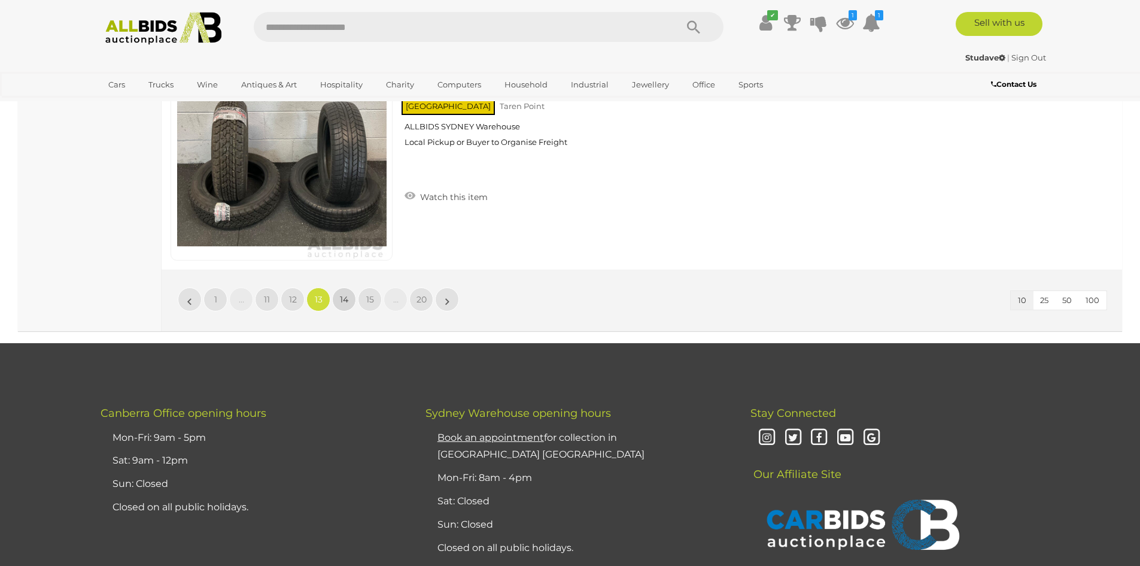
click at [342, 301] on span "14" at bounding box center [344, 299] width 8 height 11
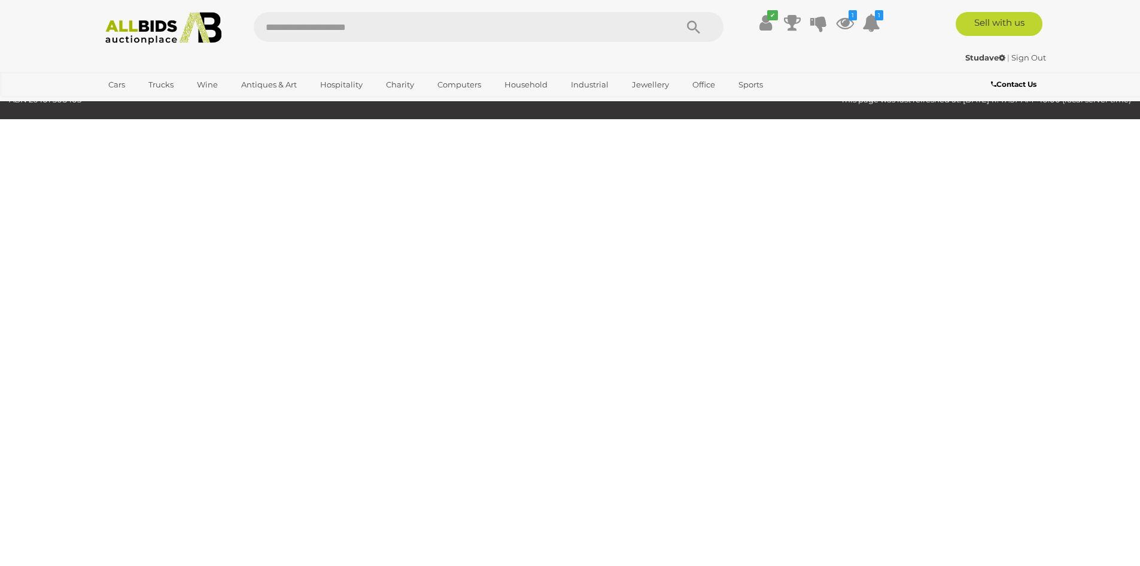
scroll to position [38, 0]
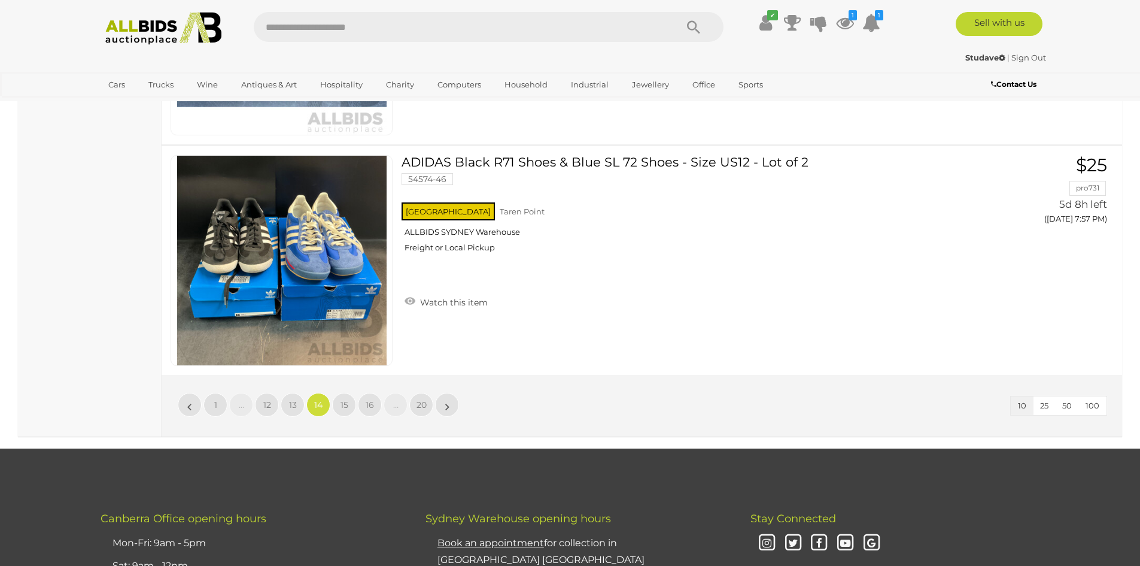
scroll to position [2014, 0]
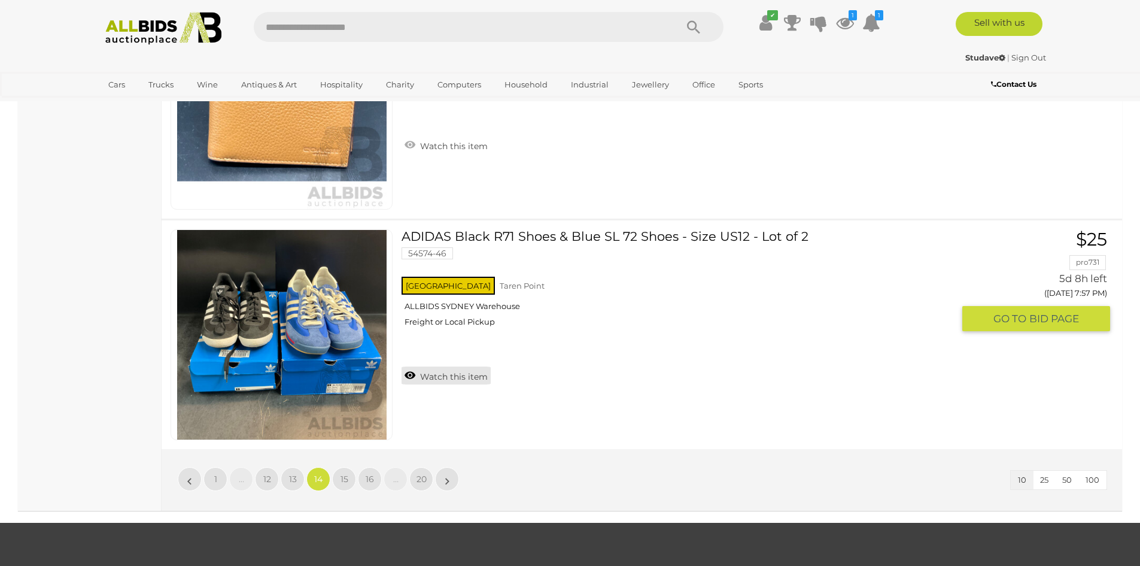
click at [447, 378] on link "Watch this item" at bounding box center [446, 375] width 89 height 18
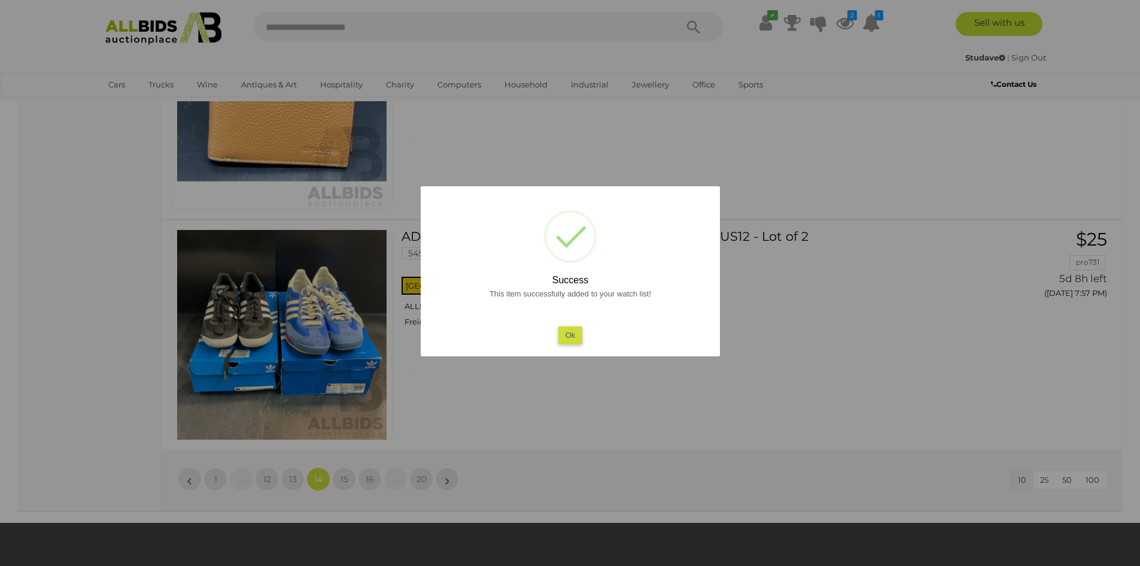
click at [562, 336] on button "Ok" at bounding box center [570, 334] width 25 height 17
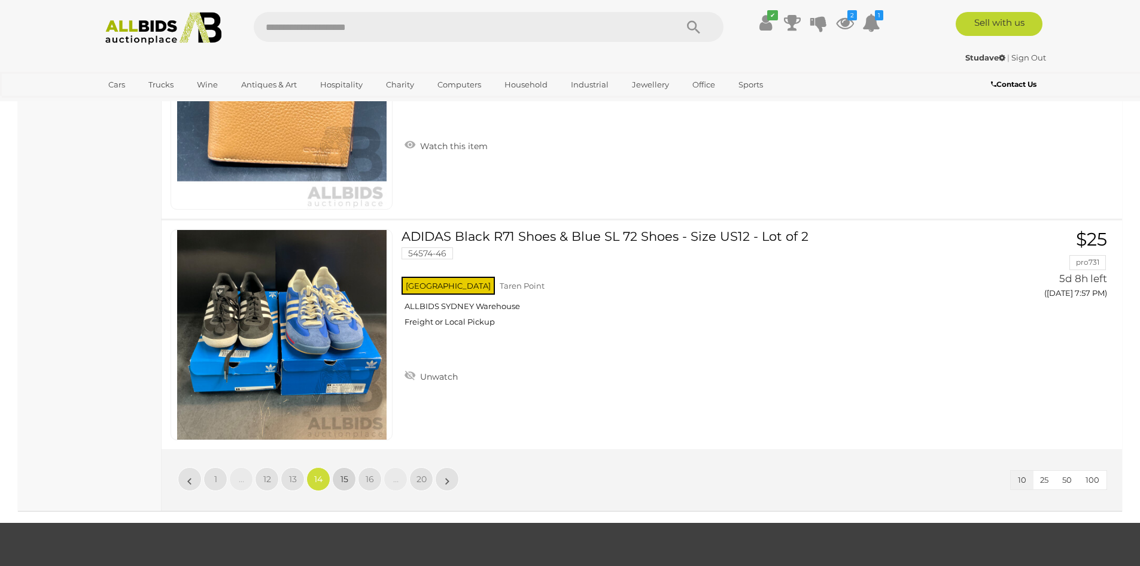
click at [341, 477] on span "15" at bounding box center [345, 479] width 8 height 11
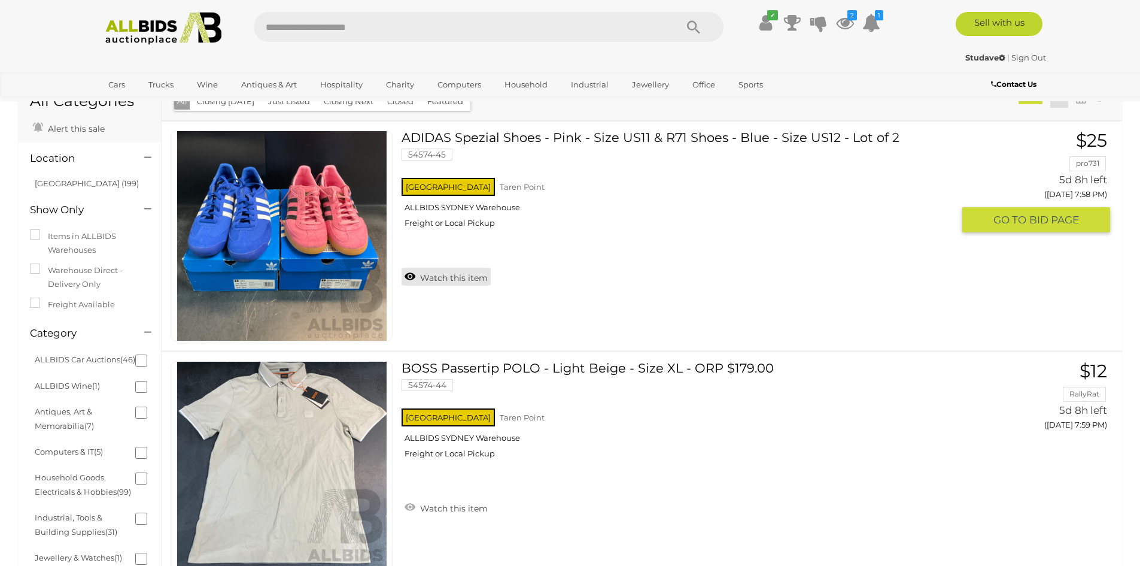
click at [458, 276] on link "Watch this item" at bounding box center [446, 277] width 89 height 18
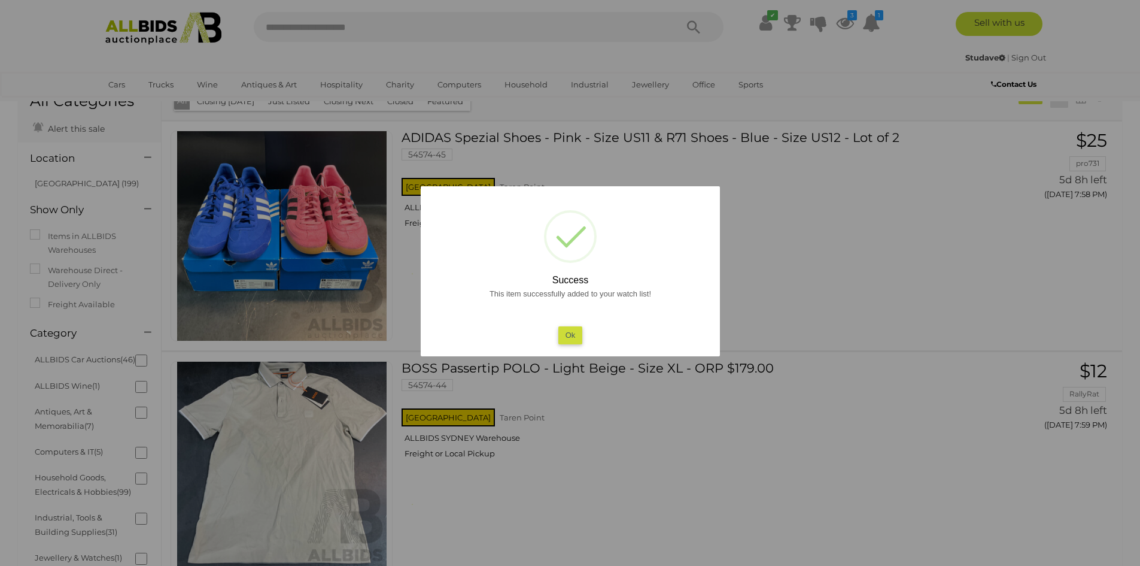
click at [571, 333] on button "Ok" at bounding box center [570, 334] width 25 height 17
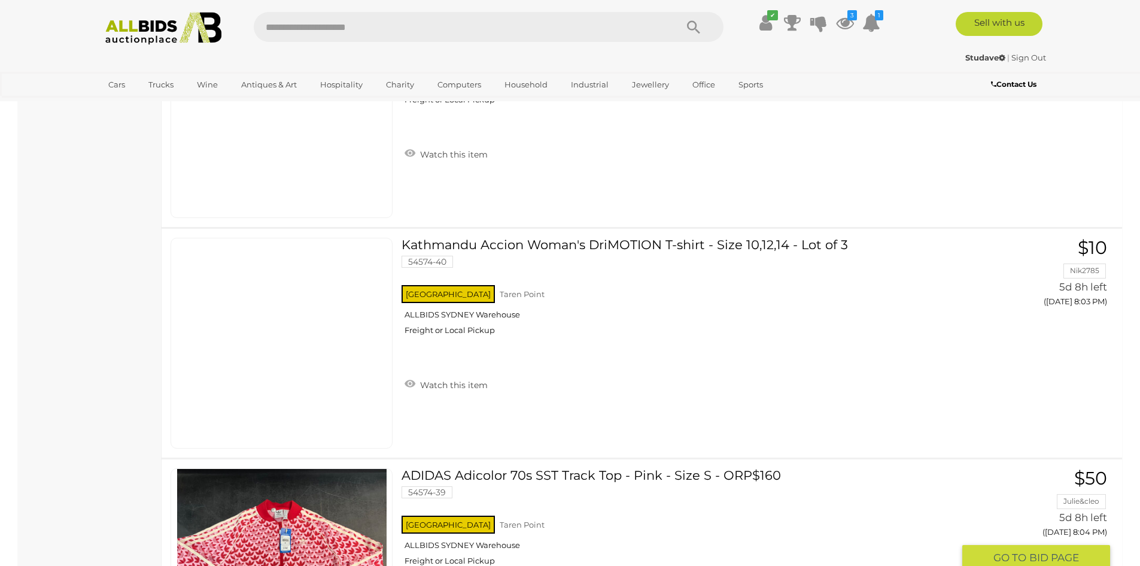
scroll to position [1715, 0]
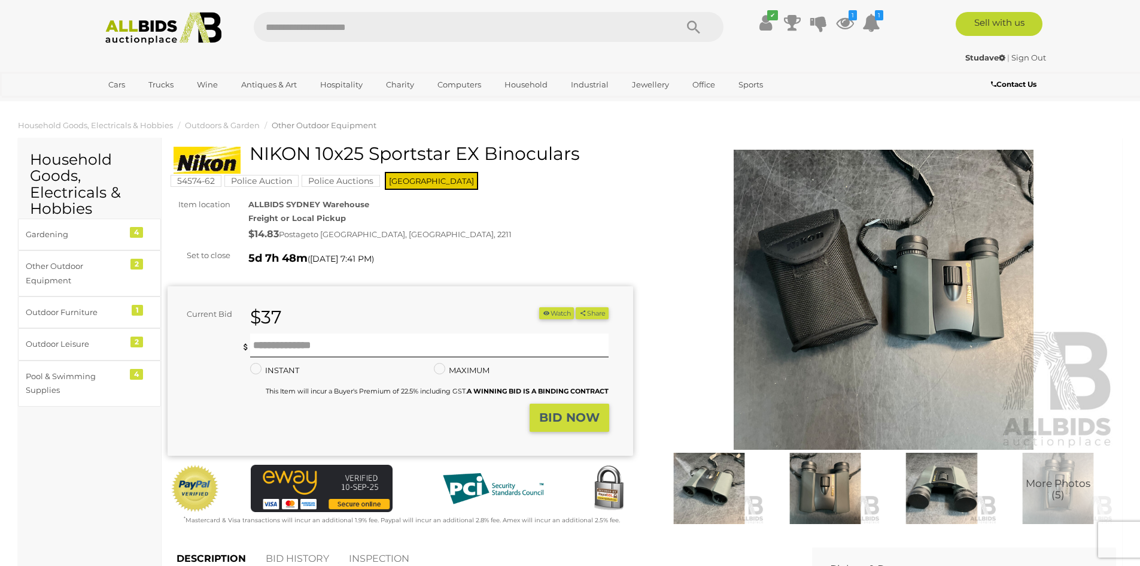
drag, startPoint x: 576, startPoint y: 157, endPoint x: 257, endPoint y: 160, distance: 319.7
click at [257, 160] on h1 "NIKON 10x25 Sportstar EX Binoculars" at bounding box center [402, 154] width 457 height 20
copy h1 "NIKON 10x25 Sportstar EX Binoculars"
